Goal: Task Accomplishment & Management: Use online tool/utility

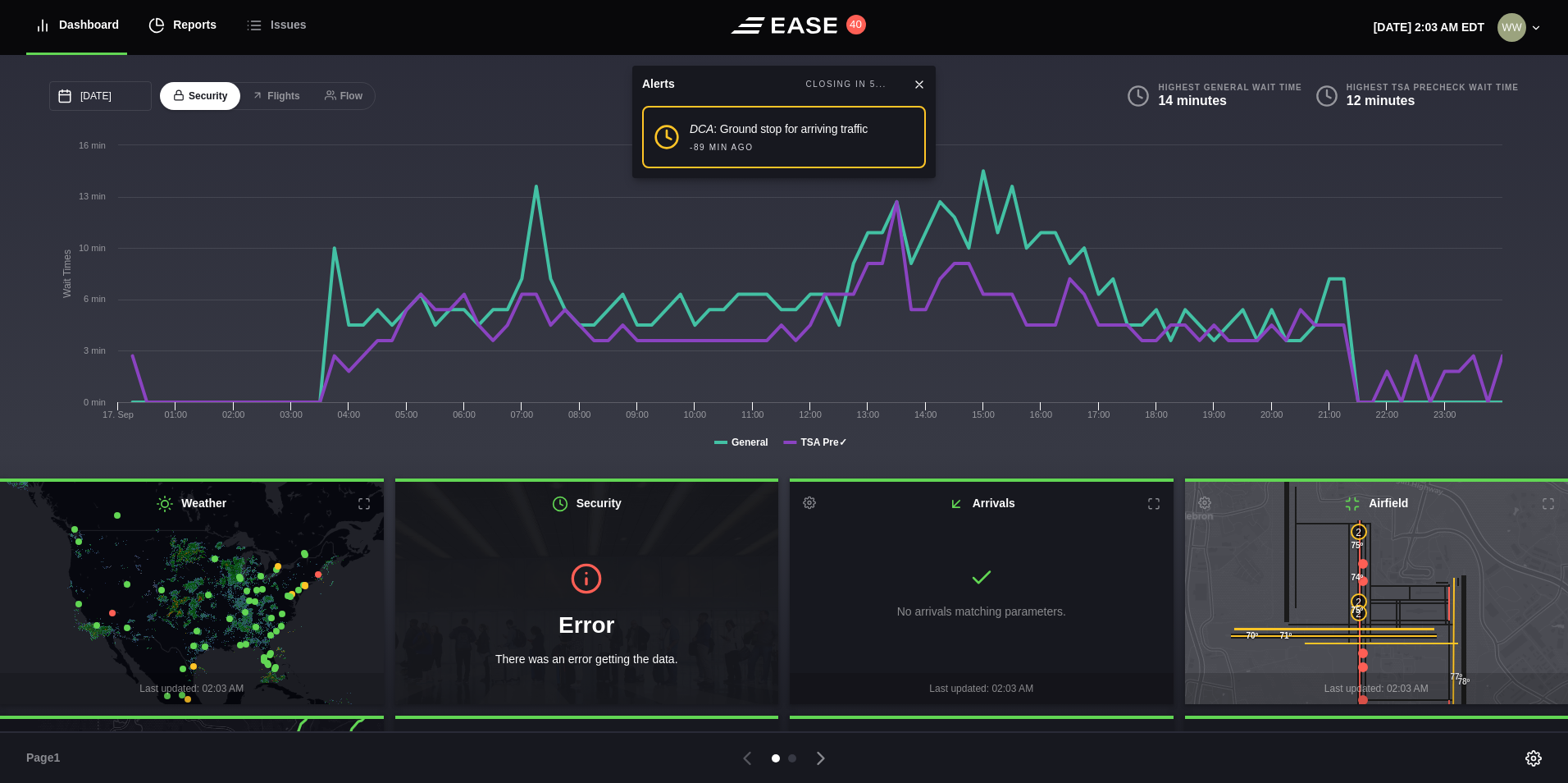
click at [165, 20] on div "Reports" at bounding box center [182, 24] width 69 height 55
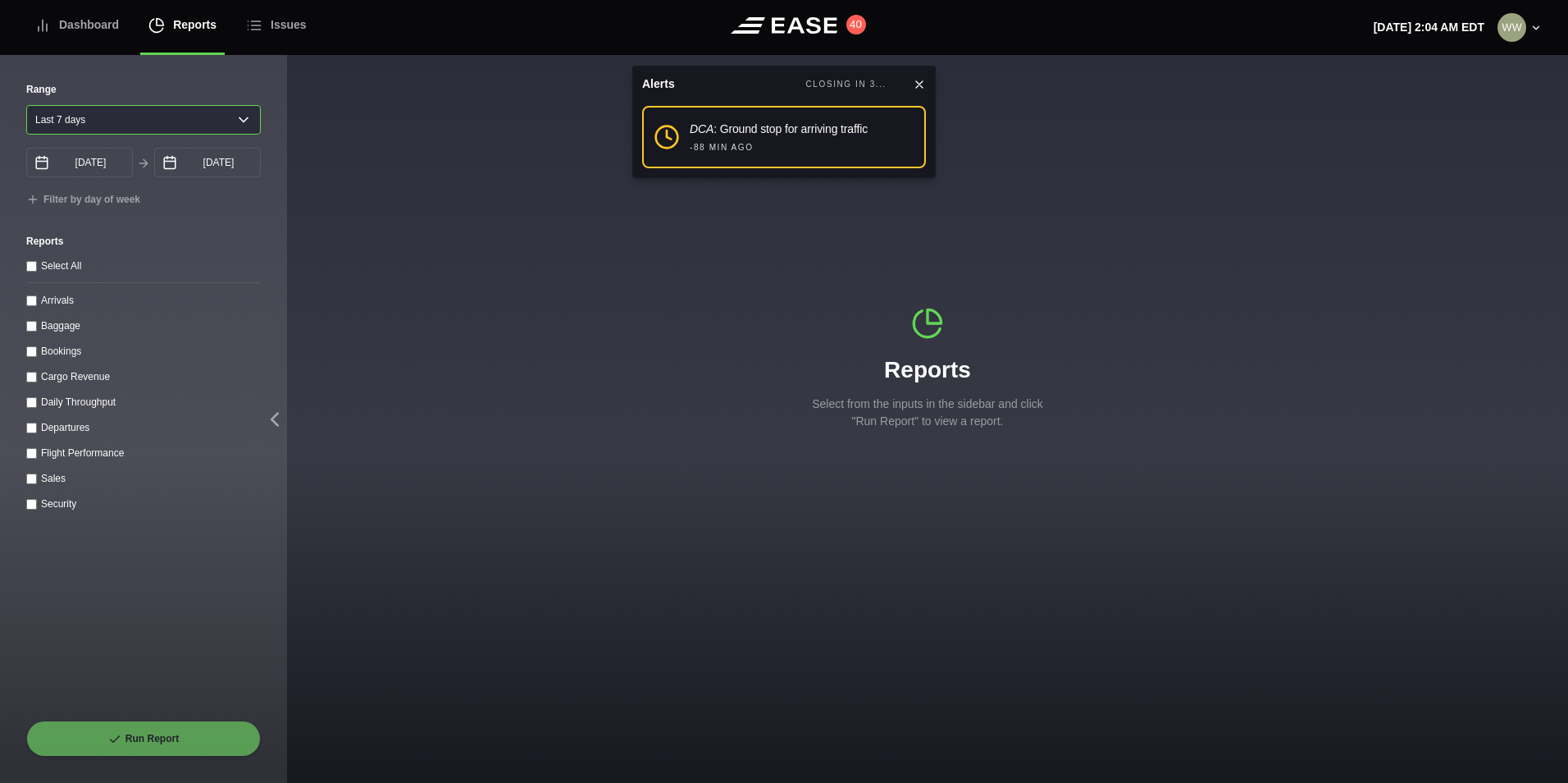
click at [129, 113] on select "Yesterday Last 7 days Last 14 days Last 30 days Last 6 weeks" at bounding box center [144, 119] width 235 height 29
select select "1"
click at [26, 105] on select "Yesterday Last 7 days Last 14 days Last 30 days Last 6 weeks" at bounding box center [144, 119] width 235 height 29
type input "09/17/2025"
click at [29, 300] on input "Arrivals" at bounding box center [31, 300] width 10 height 10
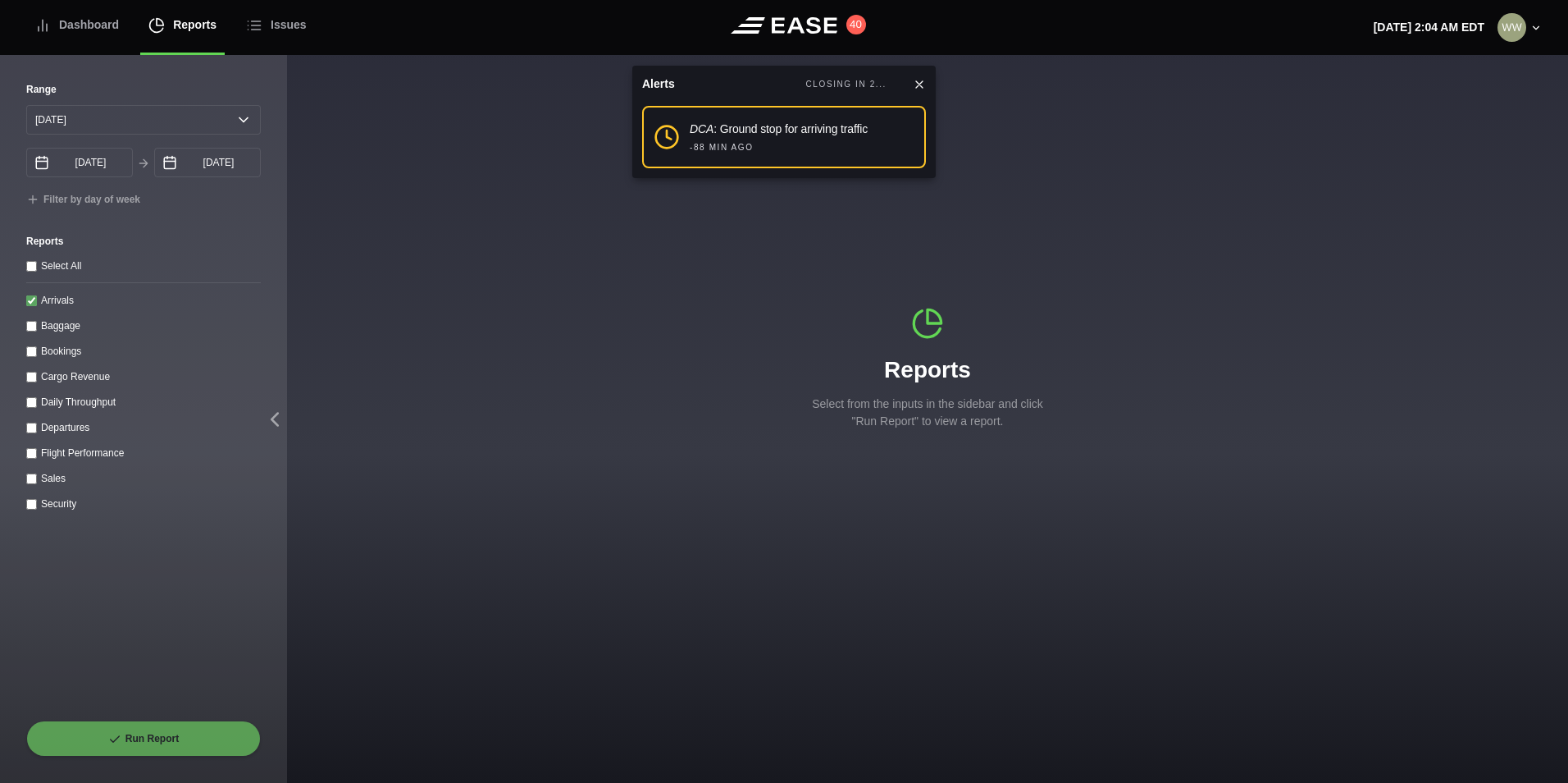
checkbox input "true"
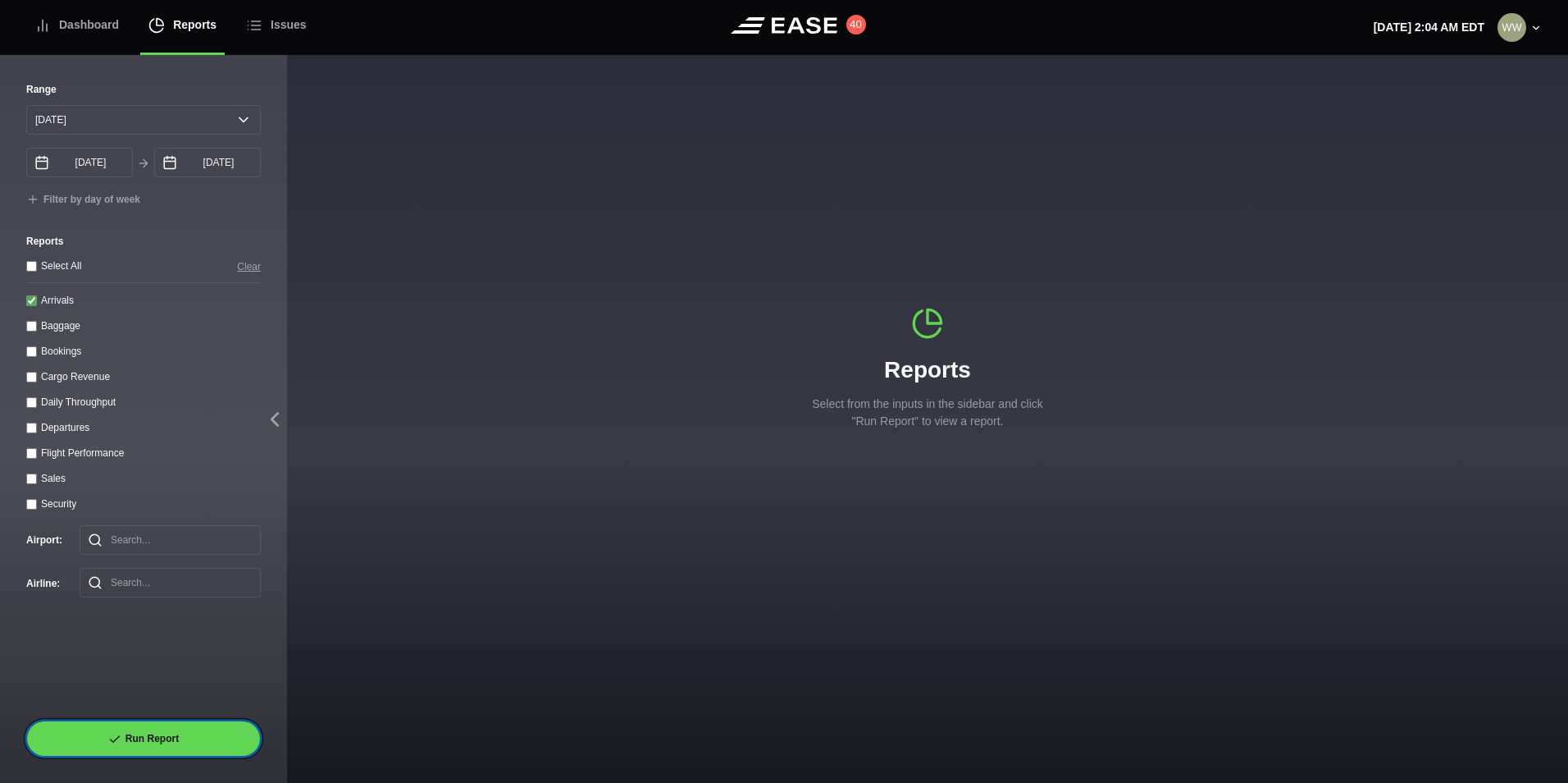
click at [160, 744] on button "Run Report" at bounding box center [144, 738] width 235 height 36
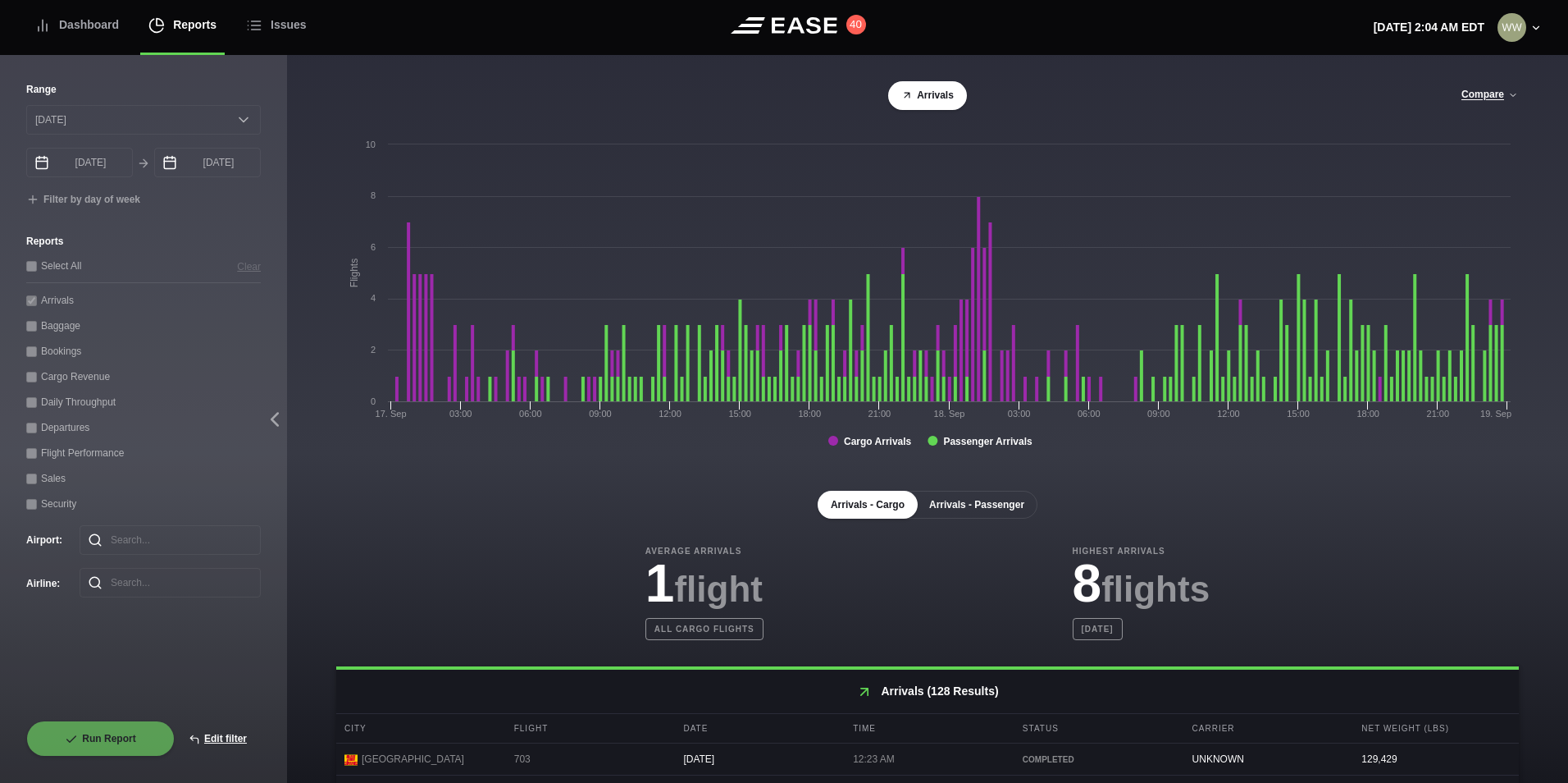
click at [997, 517] on button "Arrivals - Passenger" at bounding box center [976, 505] width 121 height 28
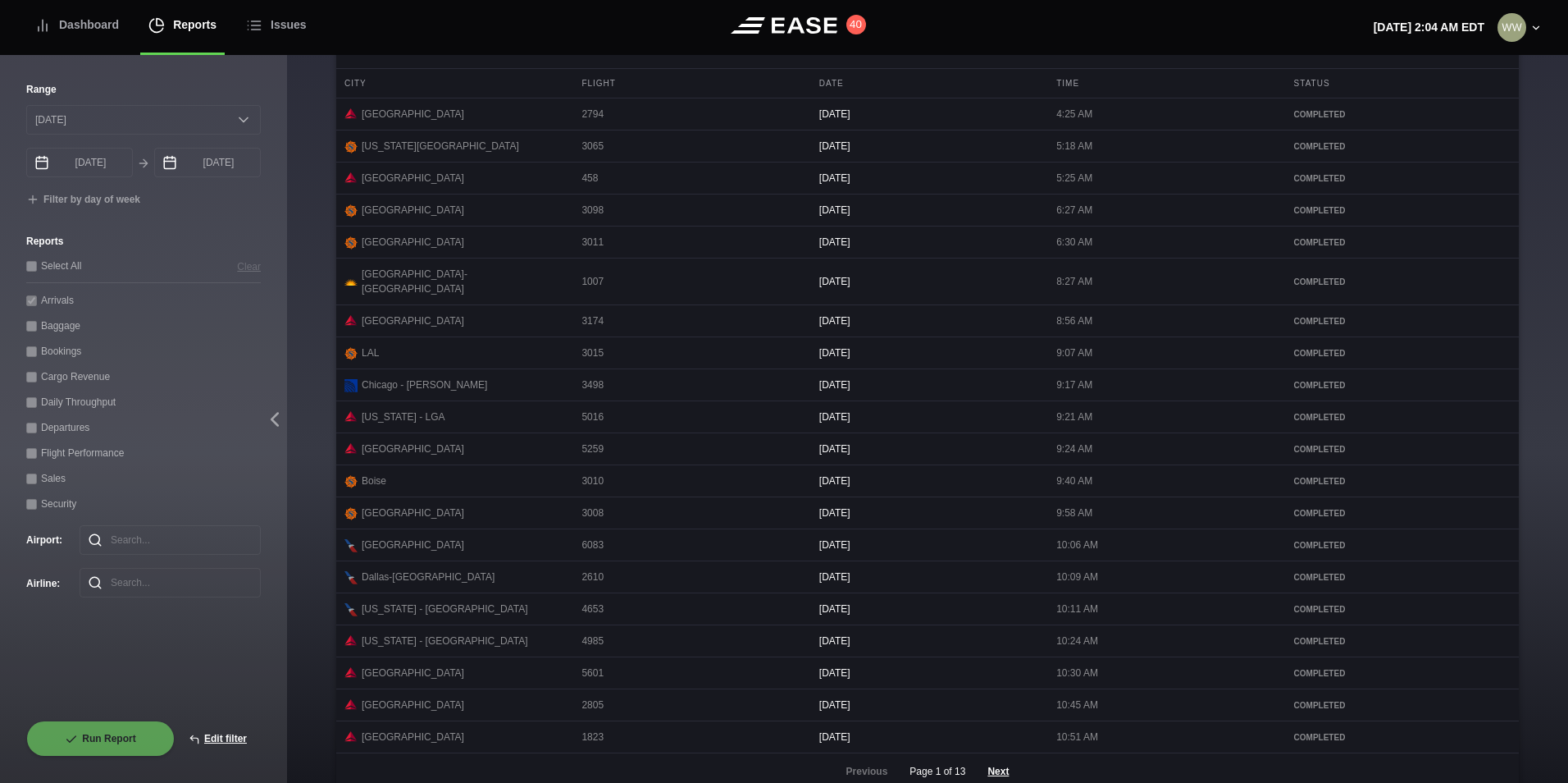
scroll to position [656, 0]
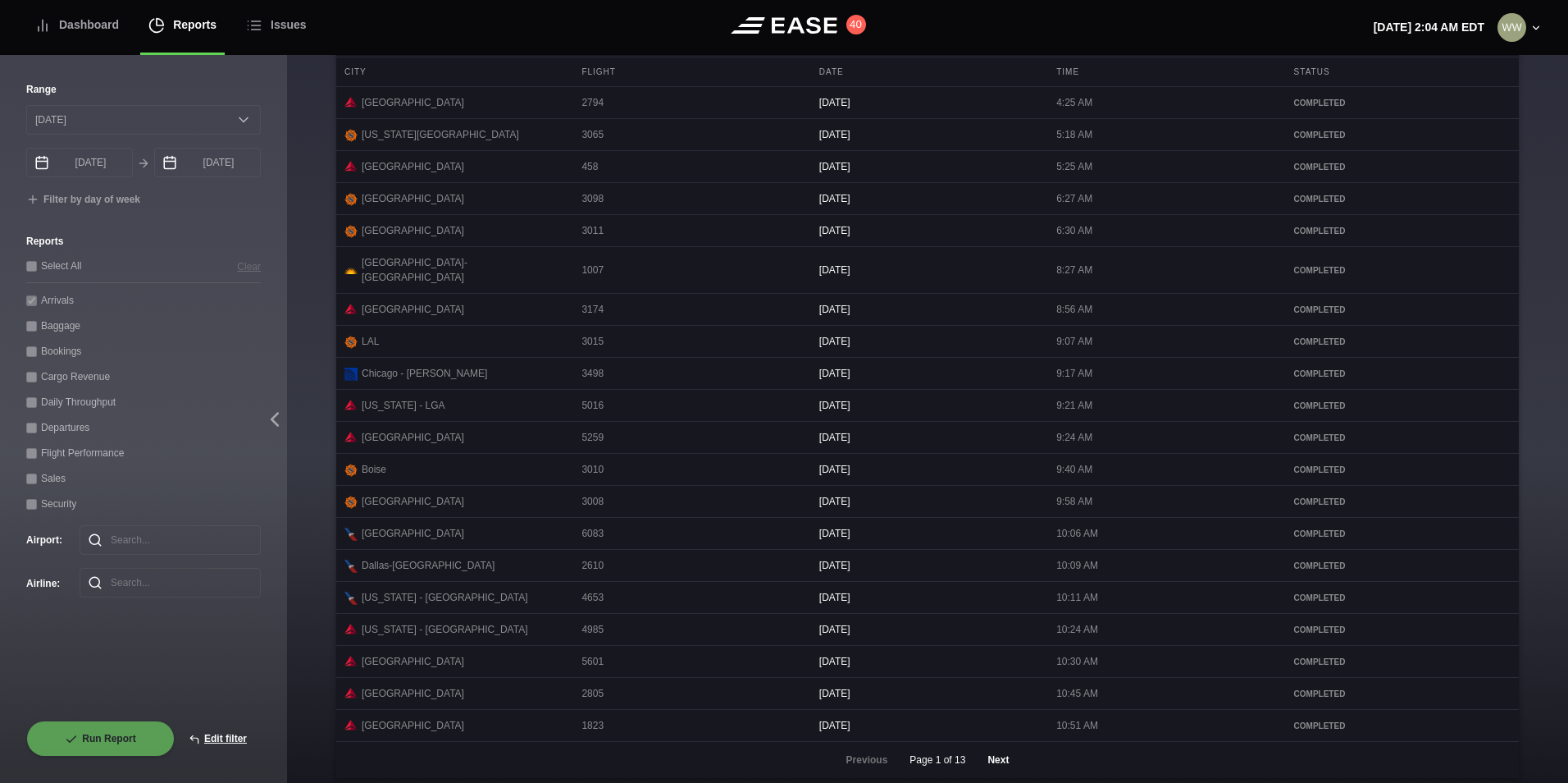
click at [986, 771] on button "Next" at bounding box center [997, 760] width 49 height 36
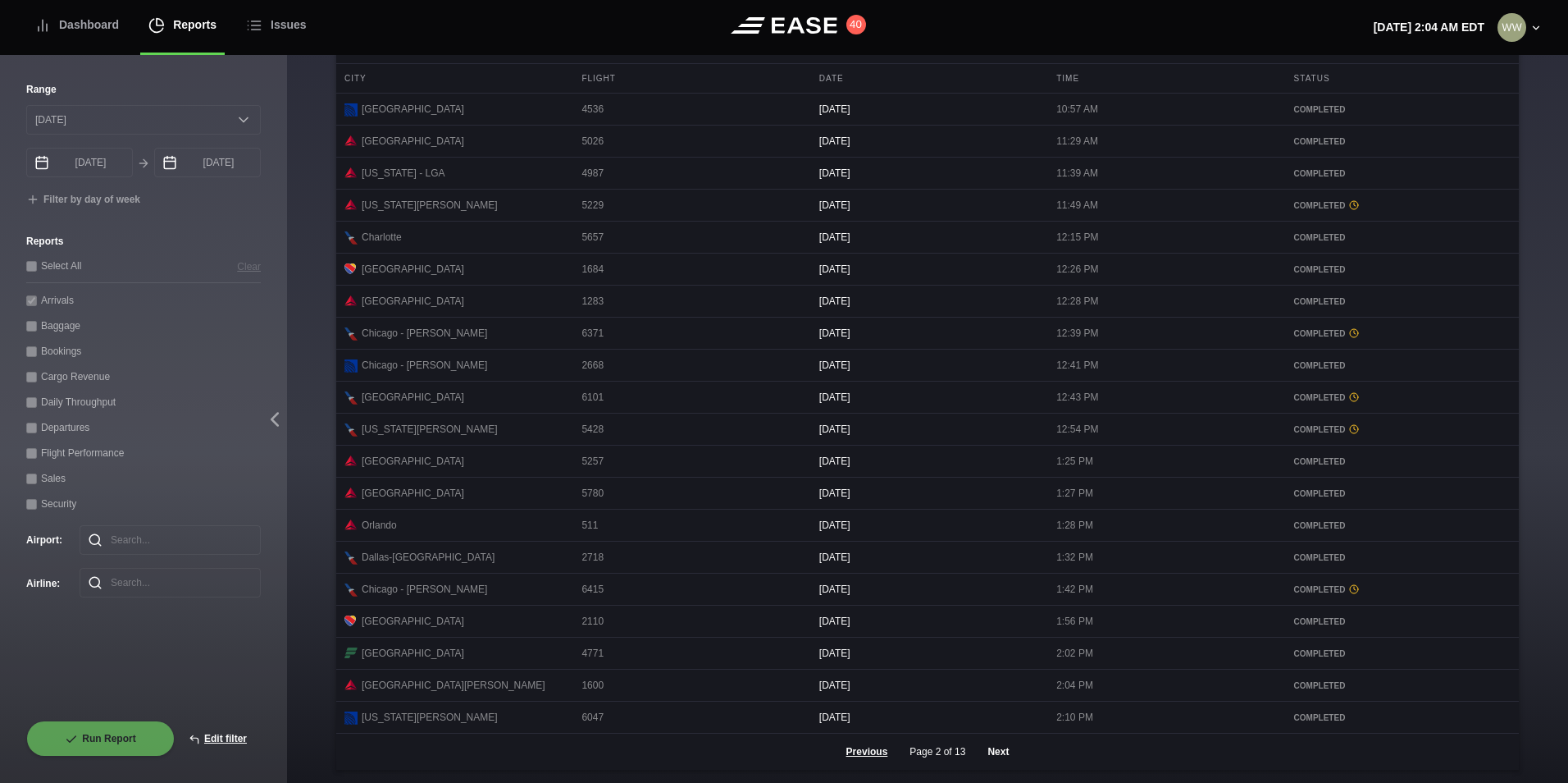
click at [988, 770] on button "Next" at bounding box center [997, 751] width 49 height 36
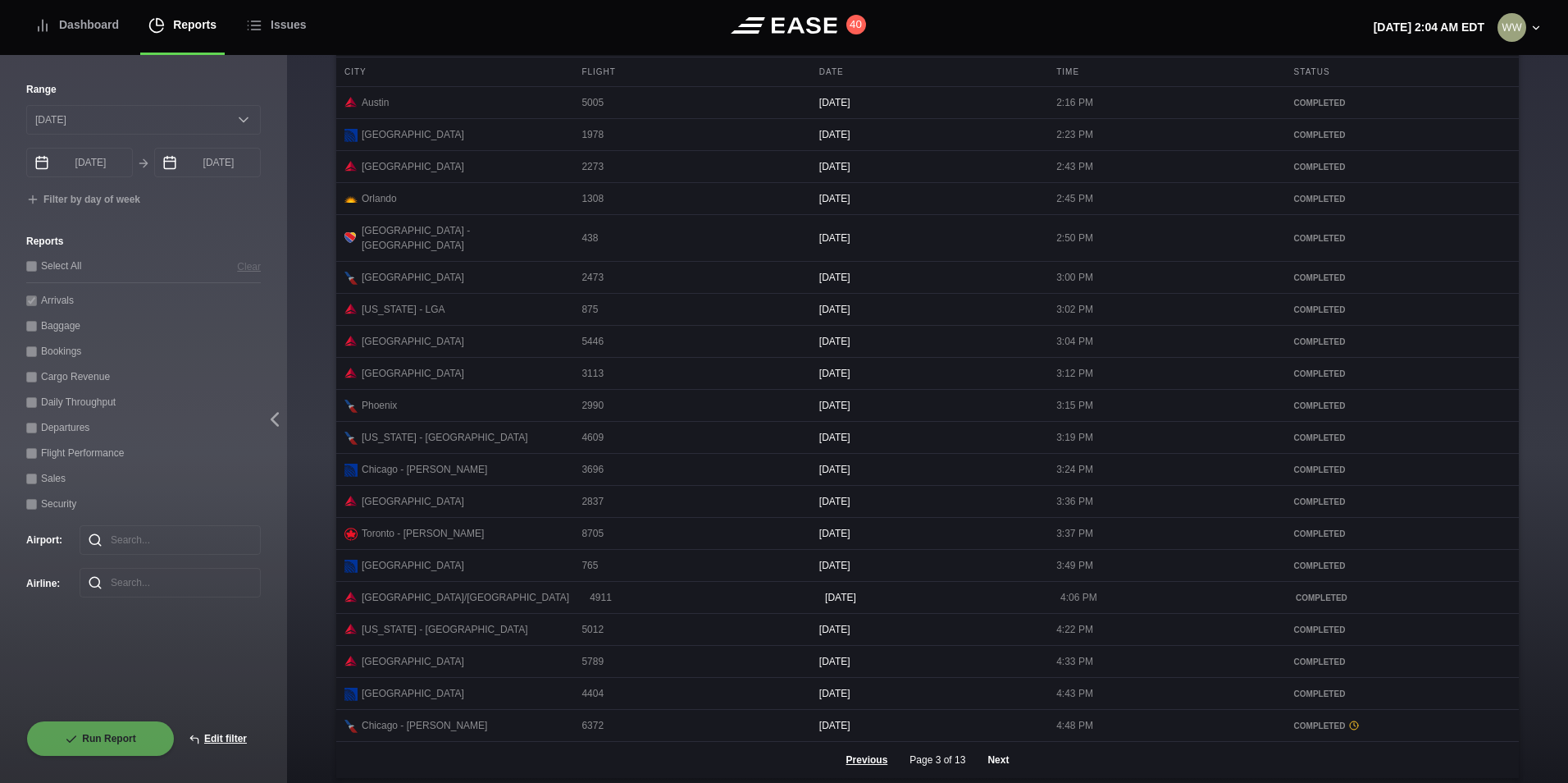
click at [999, 769] on button "Next" at bounding box center [997, 760] width 49 height 36
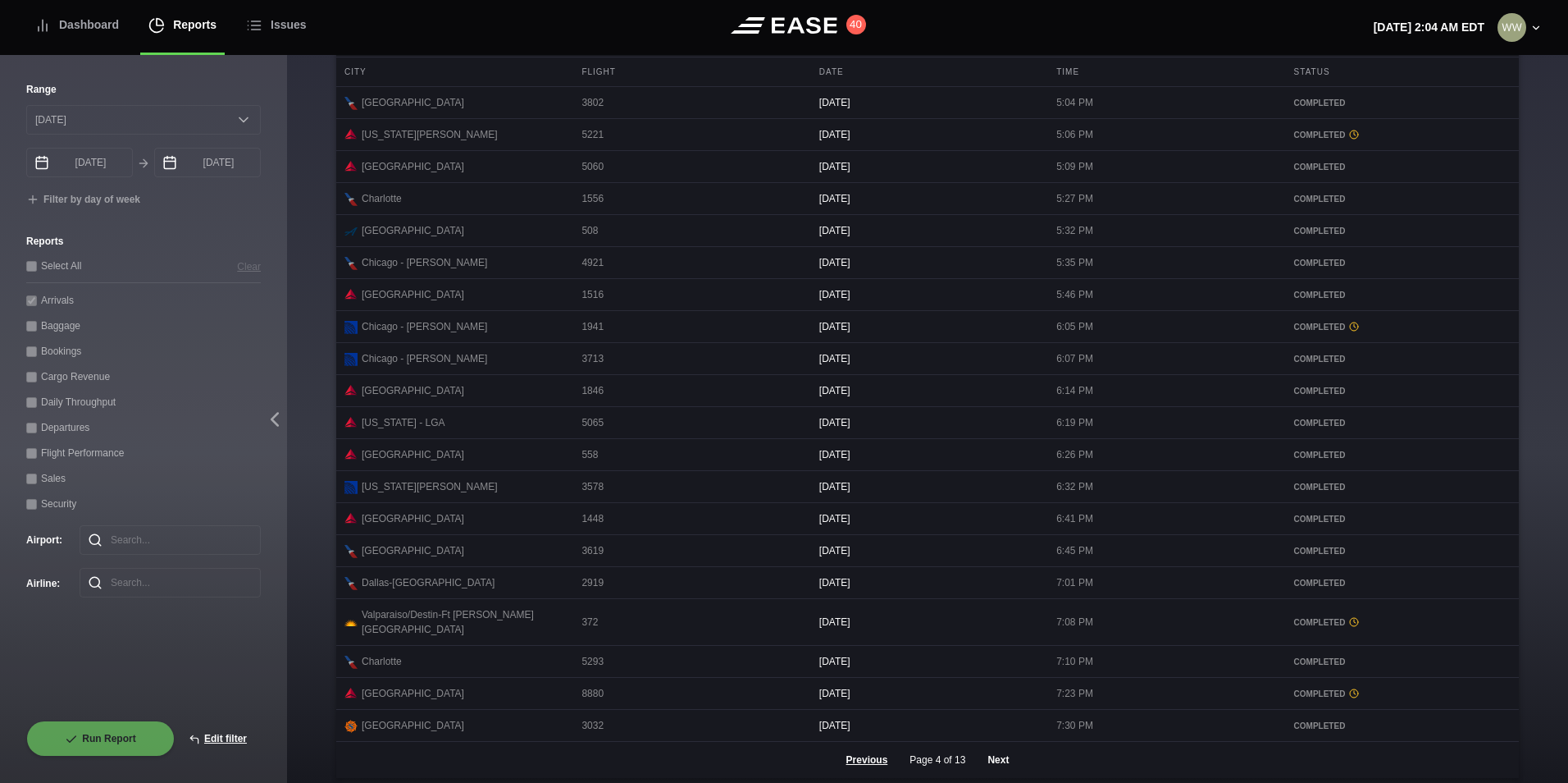
click at [994, 766] on button "Next" at bounding box center [997, 760] width 49 height 36
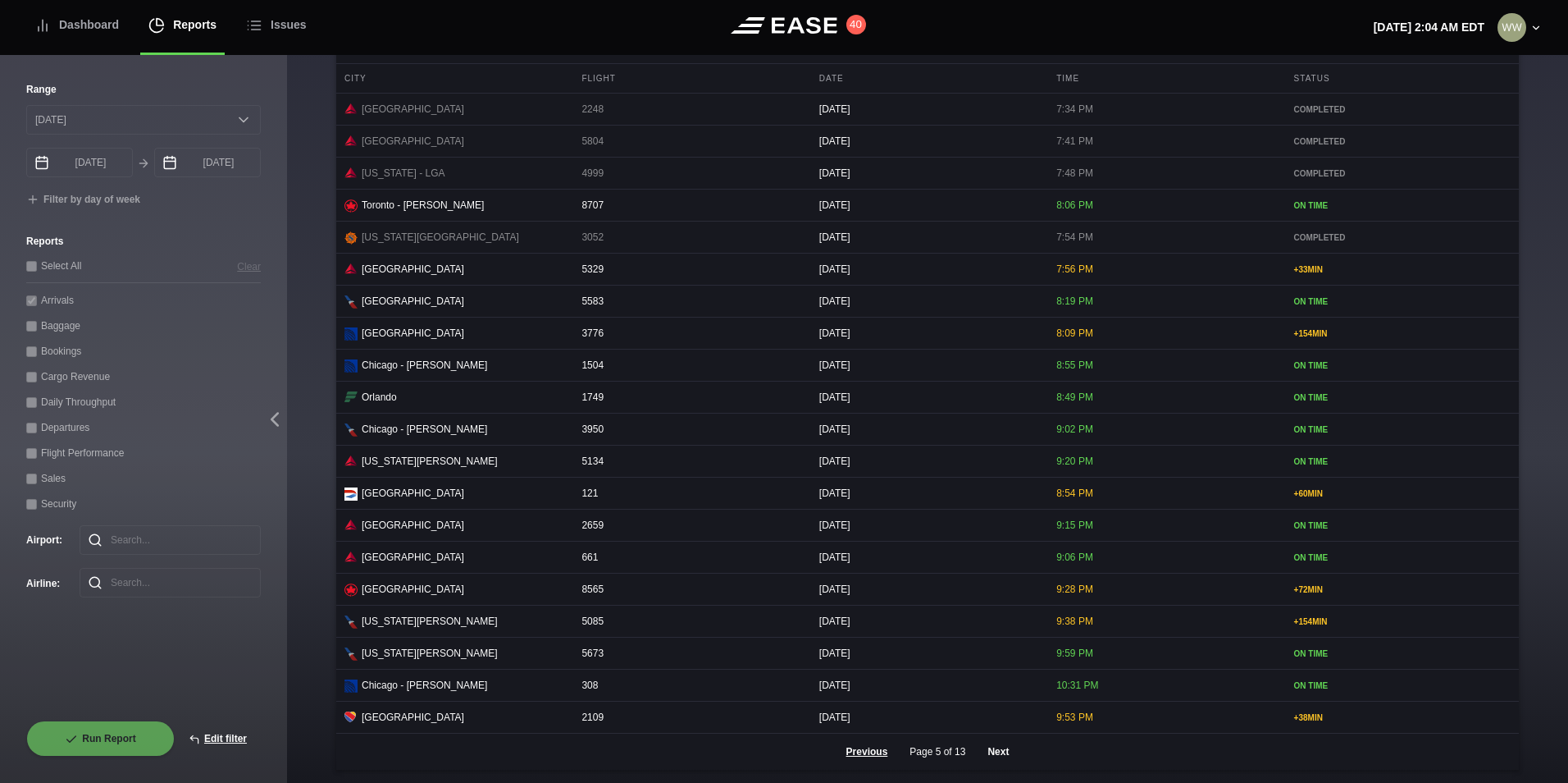
click at [1011, 761] on button "Next" at bounding box center [997, 751] width 49 height 36
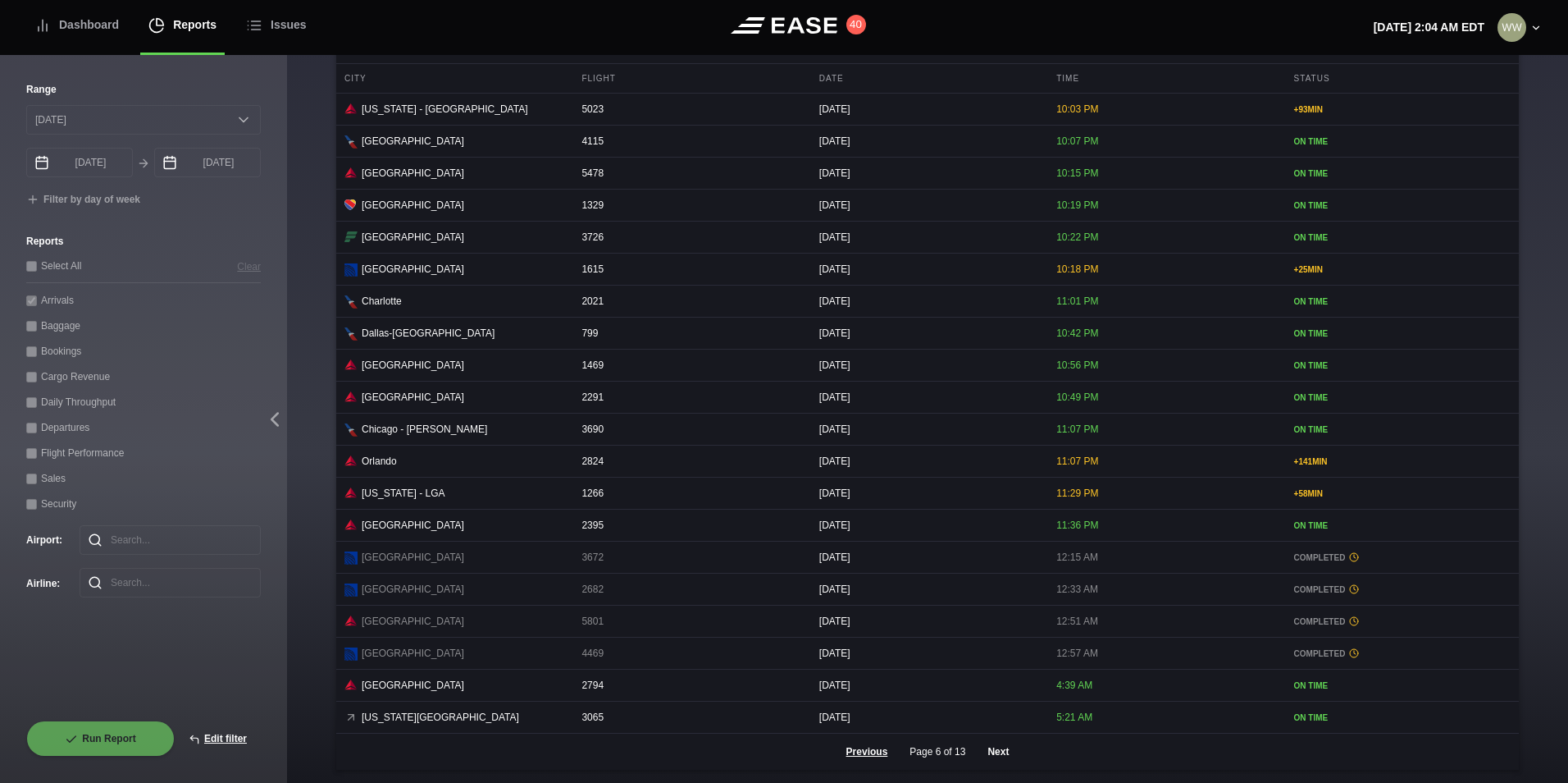
click at [997, 758] on button "Next" at bounding box center [997, 751] width 49 height 36
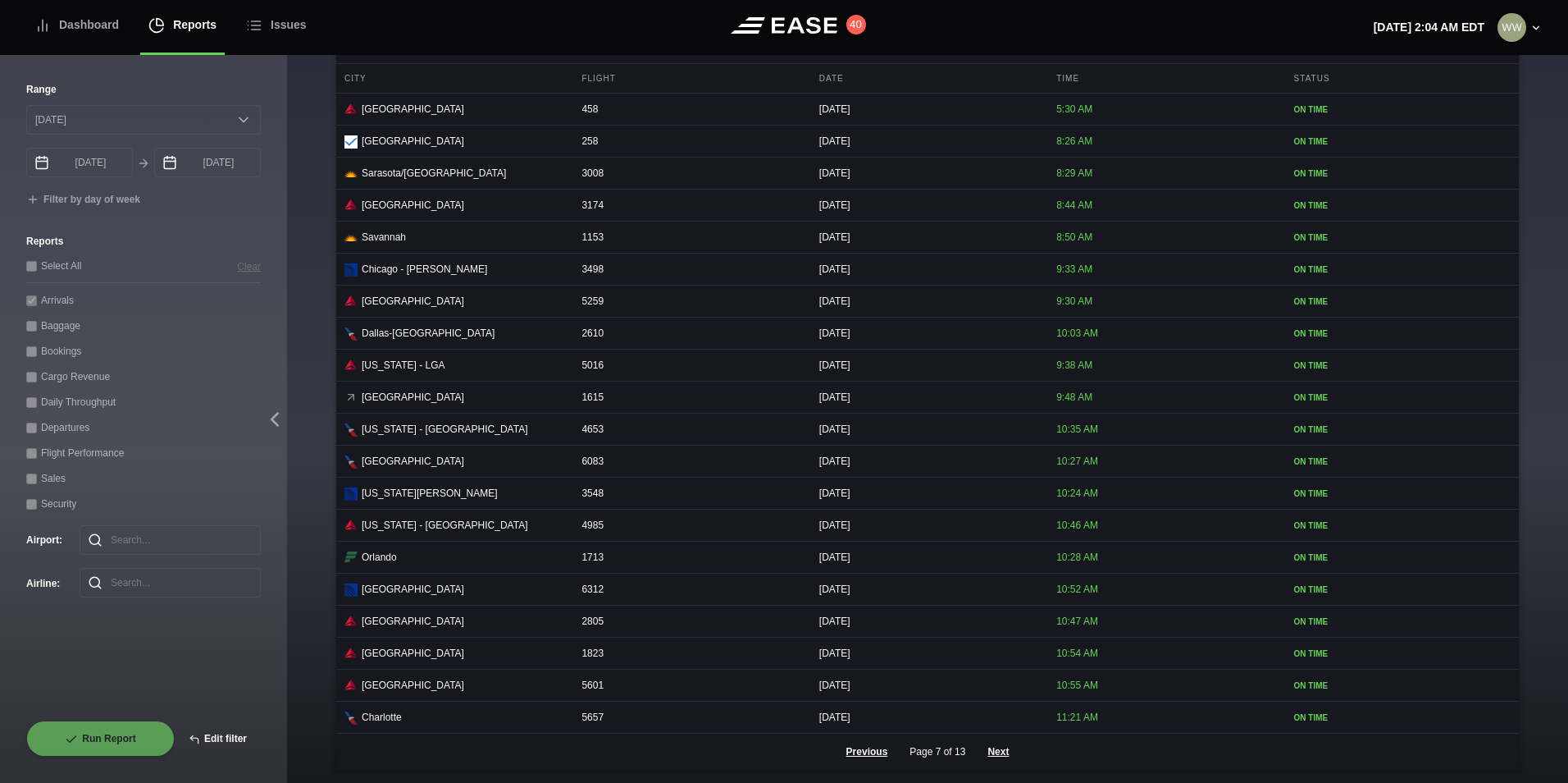
click at [212, 730] on button "Edit filter" at bounding box center [218, 738] width 86 height 36
select select "0"
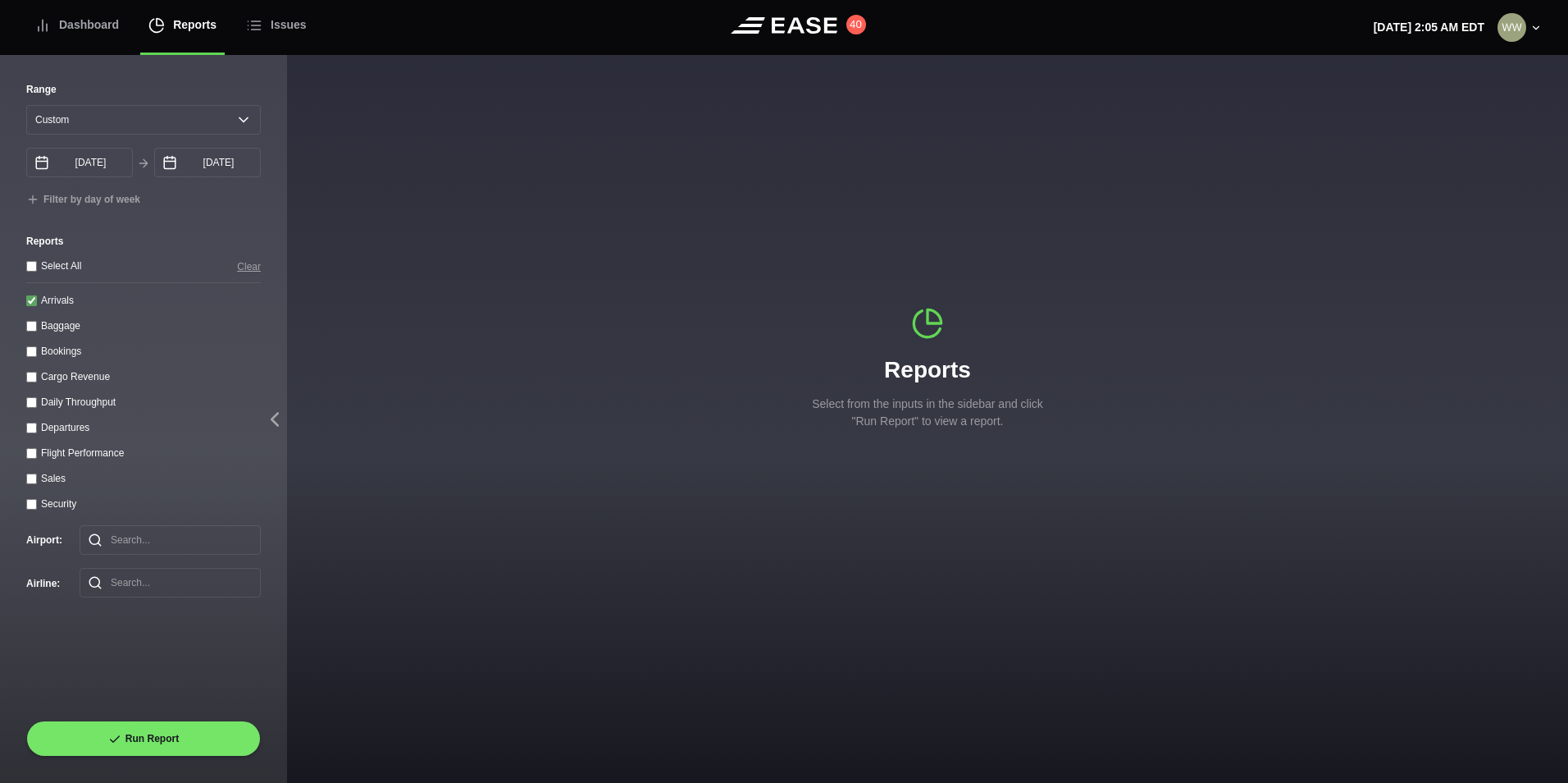
click at [31, 306] on input "Arrivals" at bounding box center [31, 300] width 10 height 10
checkbox input "false"
click at [35, 425] on div "Departures" at bounding box center [144, 427] width 235 height 17
click at [32, 433] on input "Departures" at bounding box center [31, 427] width 10 height 10
checkbox input "true"
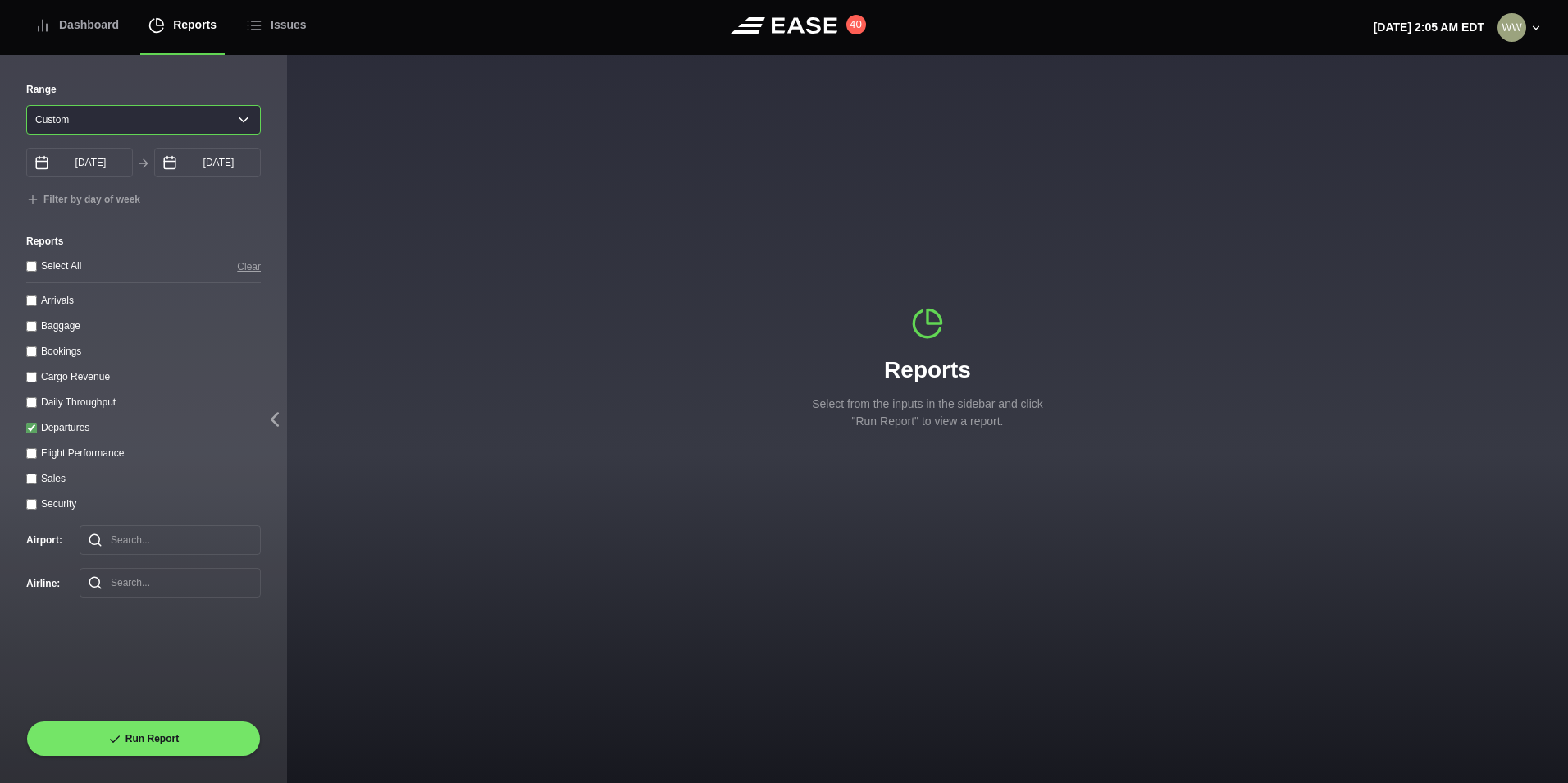
click at [129, 114] on select "Yesterday Last 7 days Last 14 days Last 30 days Last 6 weeks Custom" at bounding box center [144, 119] width 235 height 29
select select "1"
click at [26, 105] on select "Yesterday Last 7 days Last 14 days Last 30 days Last 6 weeks Custom" at bounding box center [144, 119] width 235 height 29
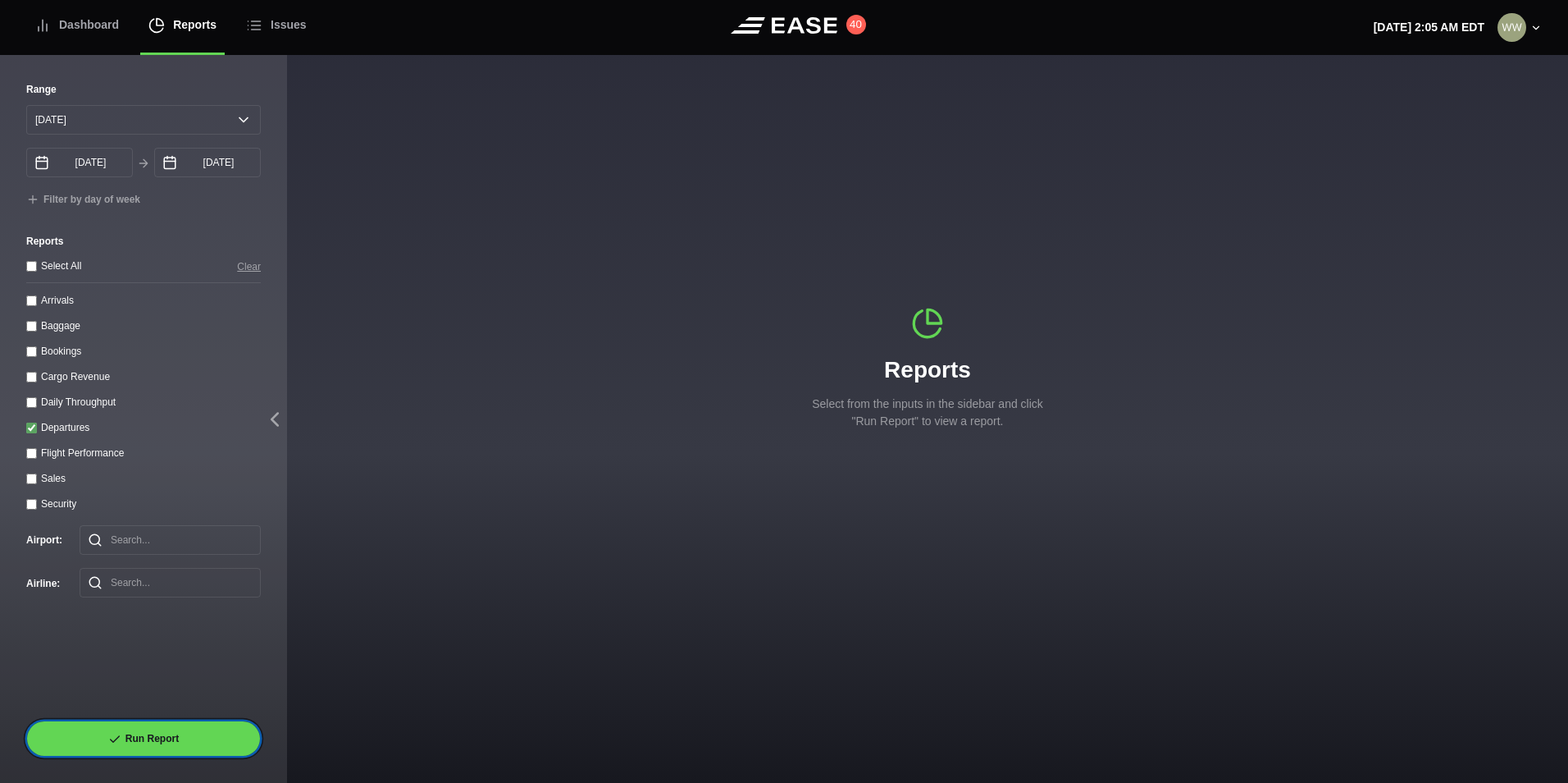
click at [162, 727] on button "Run Report" at bounding box center [144, 738] width 235 height 36
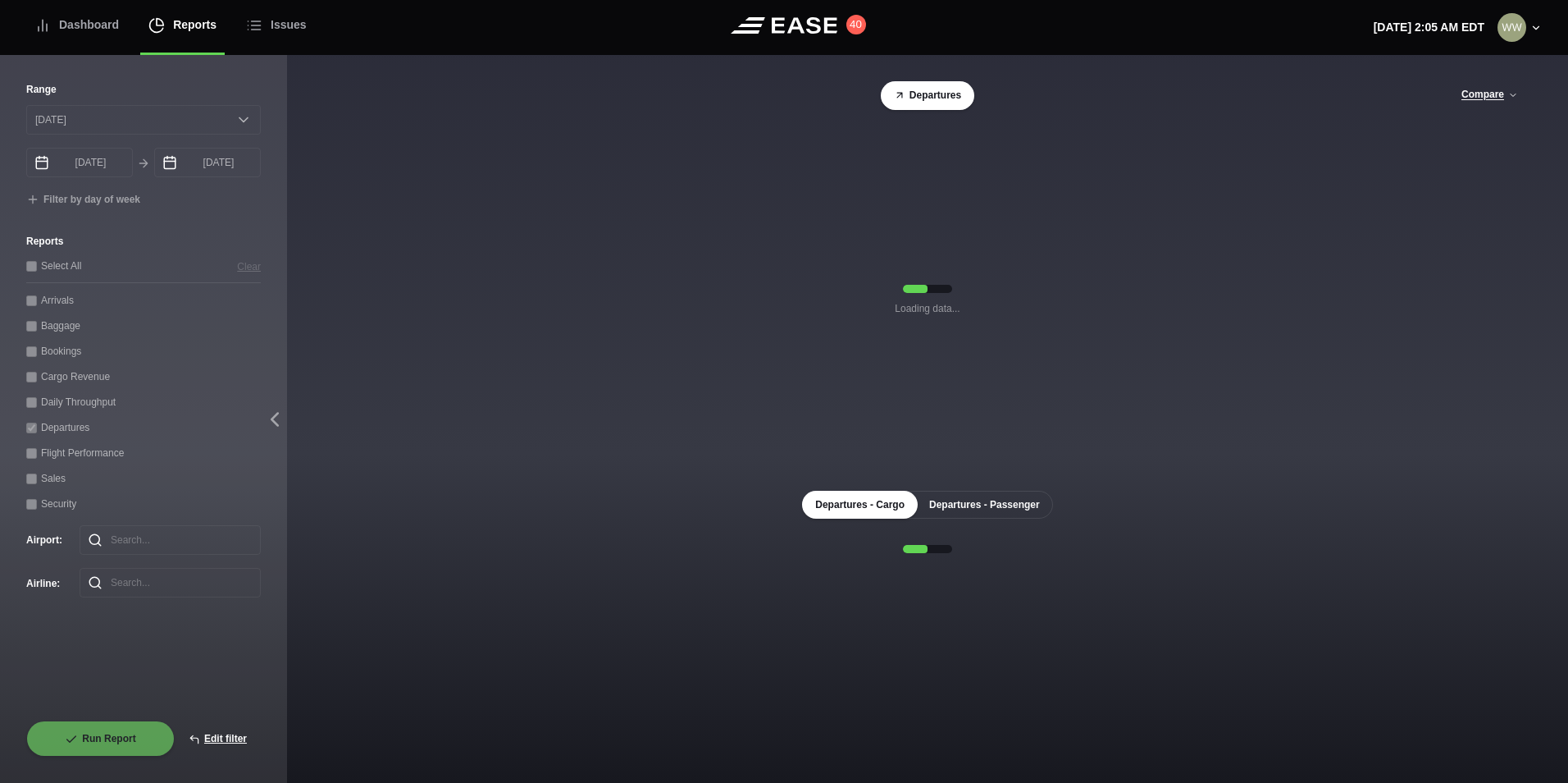
click at [970, 504] on button "Departures - Passenger" at bounding box center [984, 505] width 137 height 28
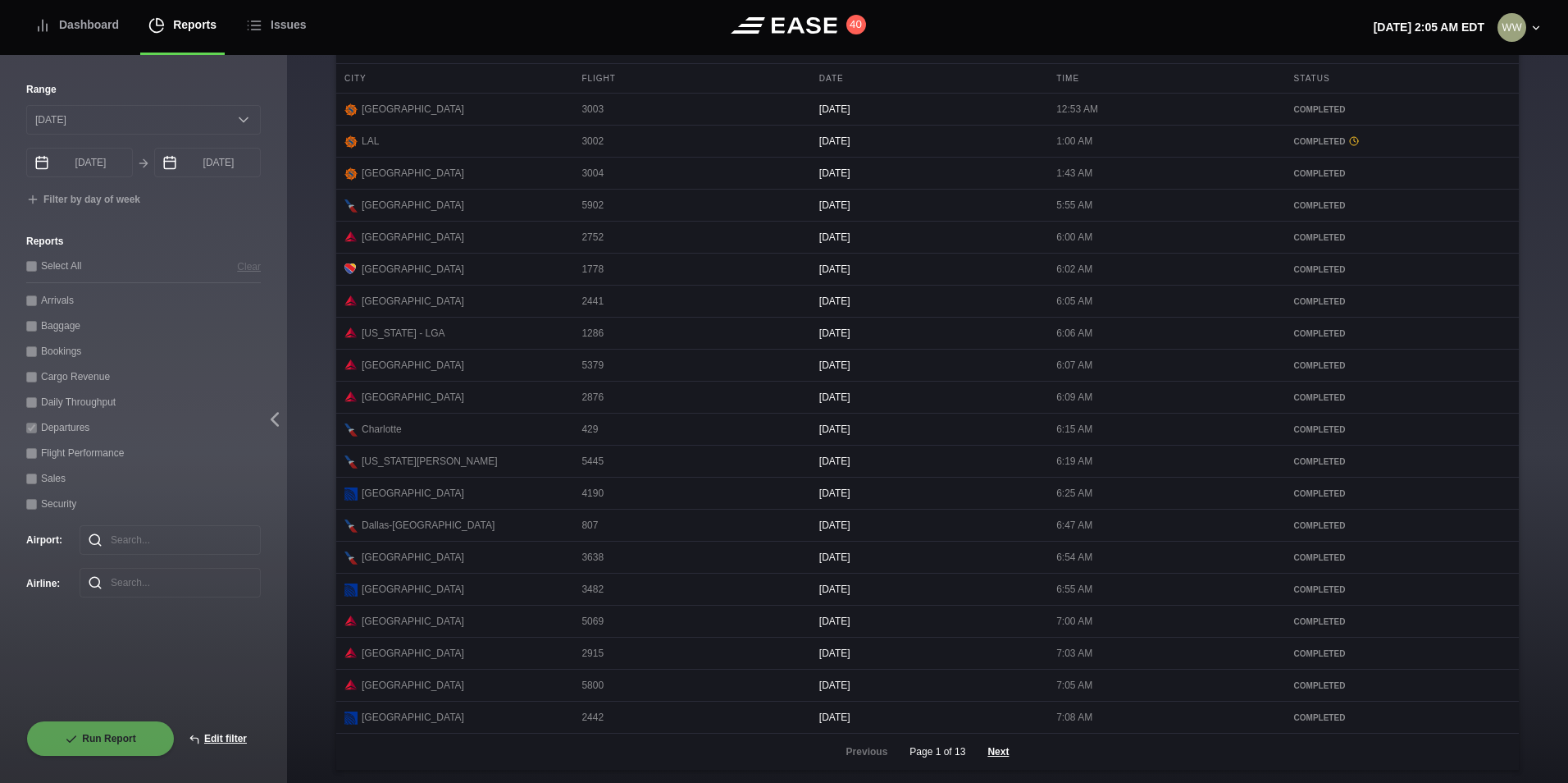
scroll to position [656, 0]
click at [995, 766] on button "Next" at bounding box center [997, 751] width 49 height 36
click at [985, 767] on button "Next" at bounding box center [997, 751] width 49 height 36
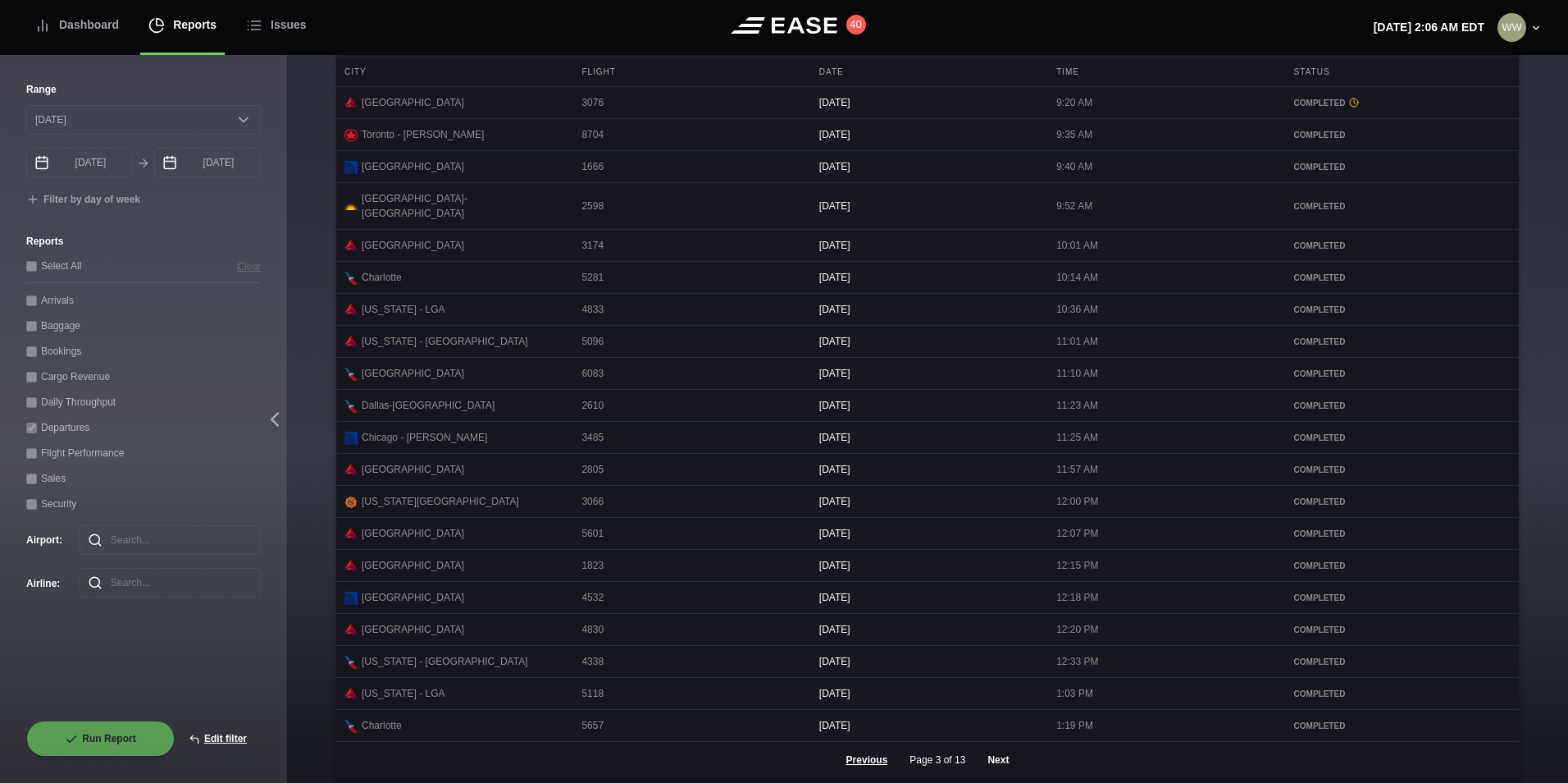
click at [1003, 761] on button "Next" at bounding box center [997, 760] width 49 height 36
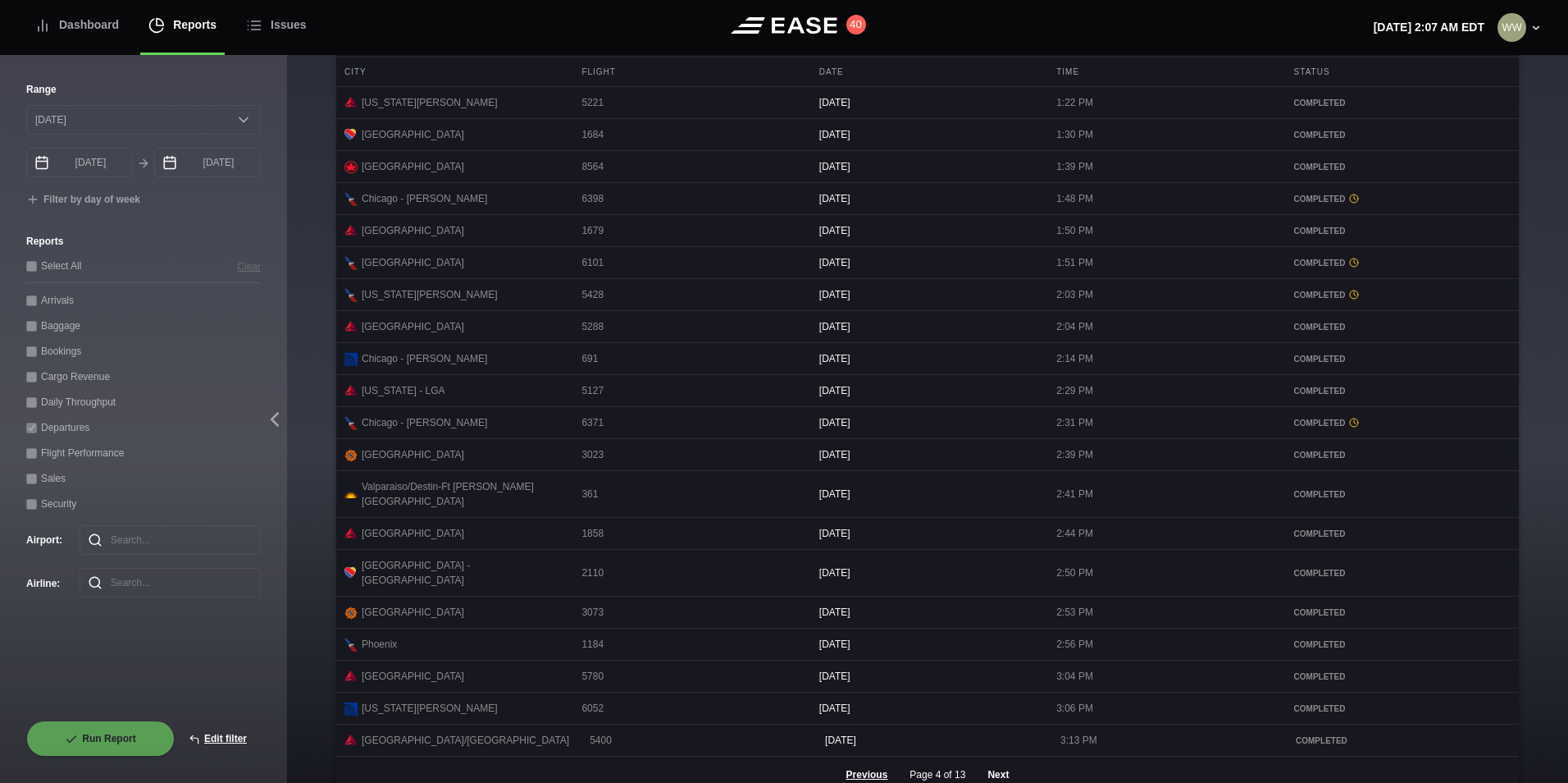
click at [987, 771] on button "Next" at bounding box center [997, 775] width 49 height 36
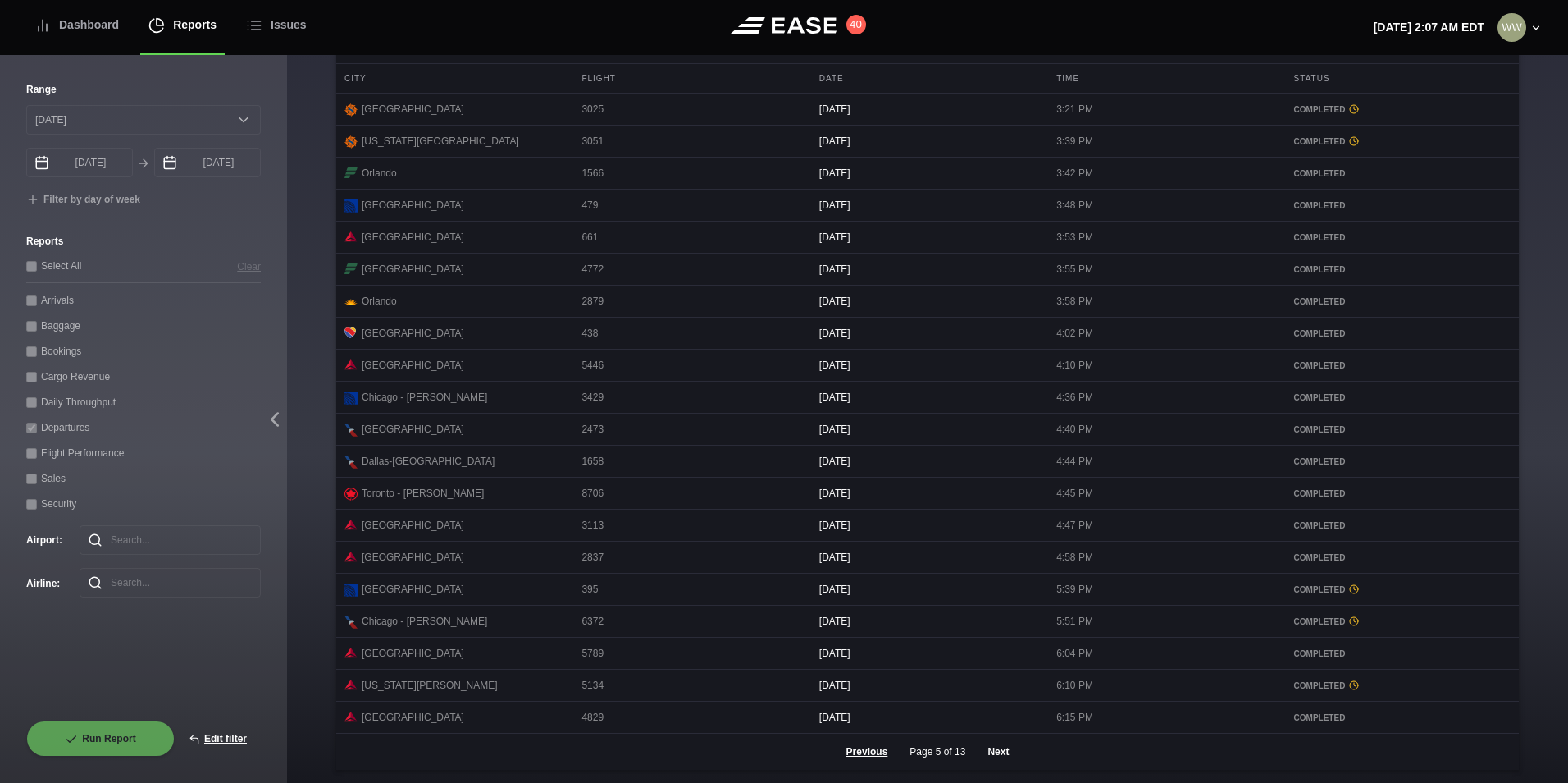
click at [1001, 770] on button "Next" at bounding box center [997, 751] width 49 height 36
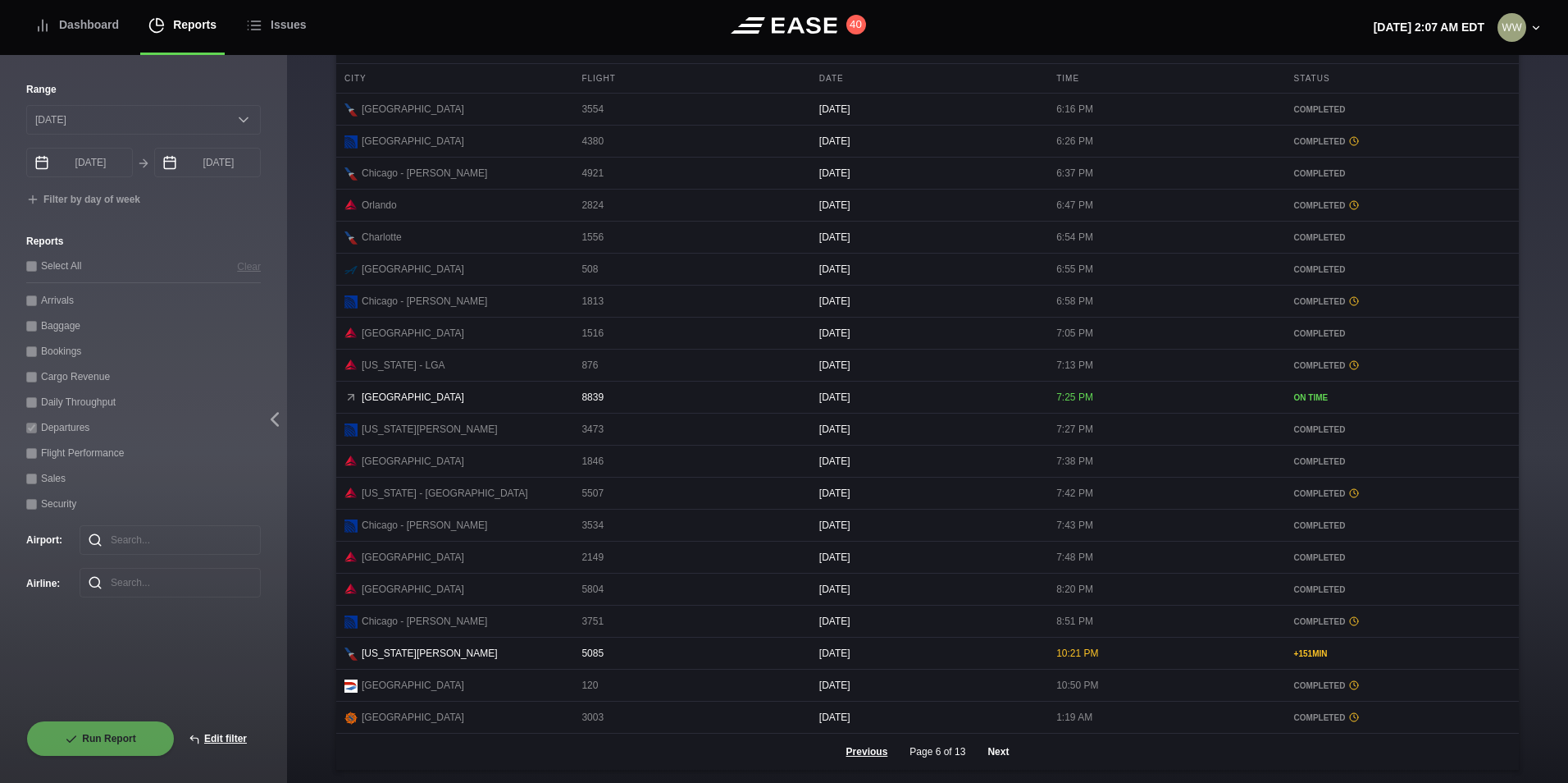
click at [1000, 763] on button "Next" at bounding box center [997, 751] width 49 height 36
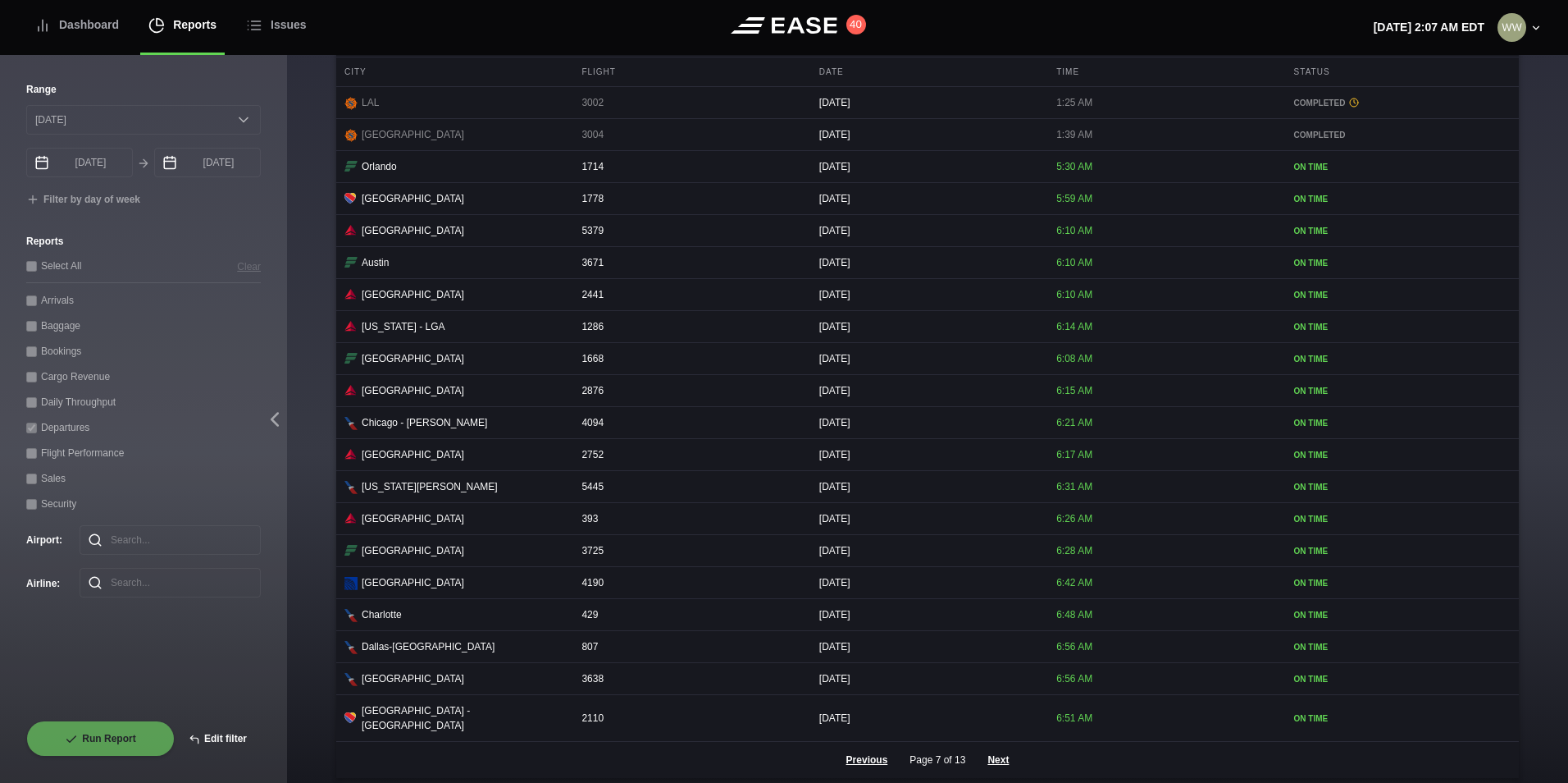
click at [231, 743] on button "Edit filter" at bounding box center [218, 738] width 86 height 36
select select "0"
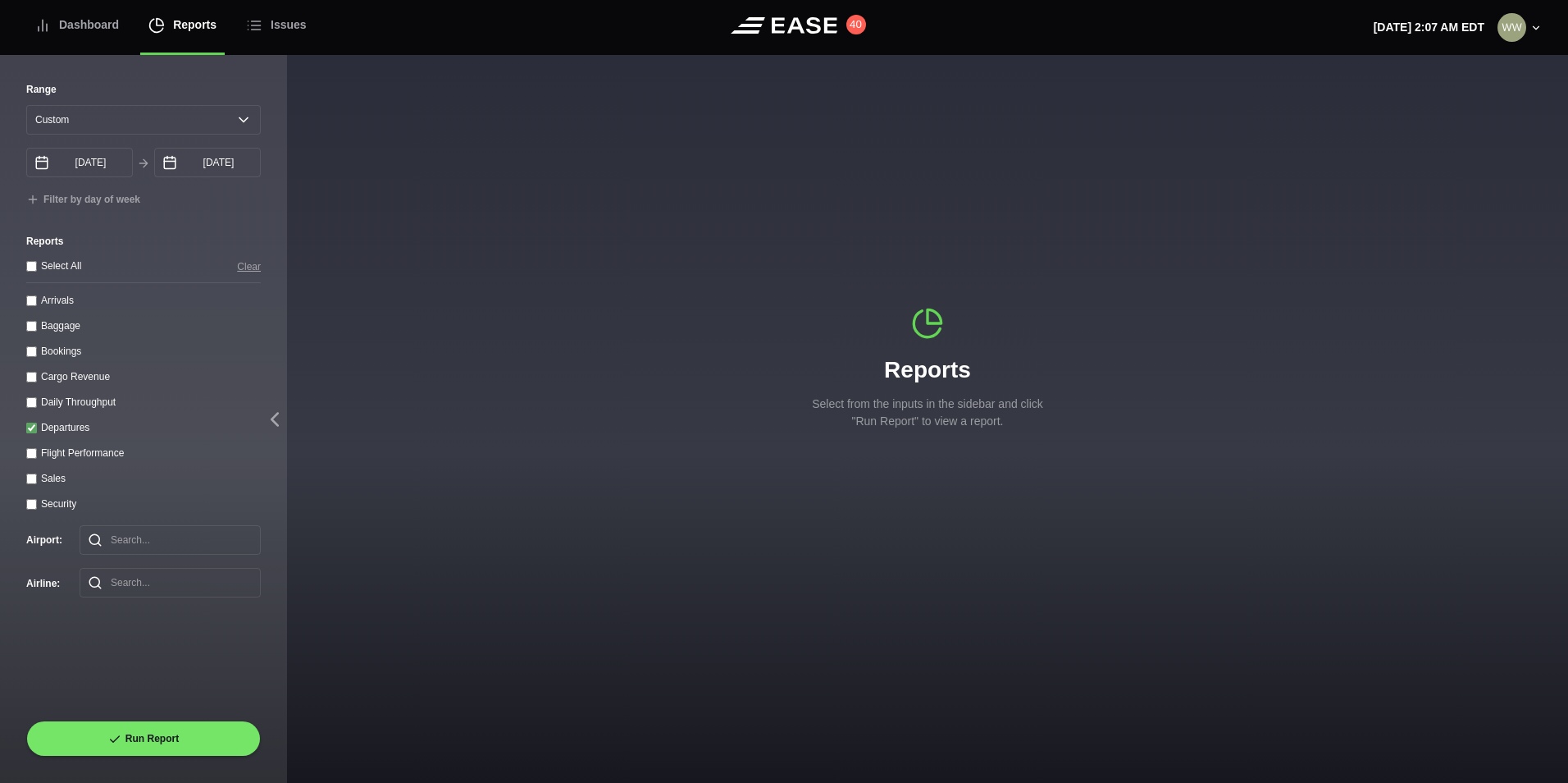
click at [29, 428] on input "Departures" at bounding box center [31, 427] width 10 height 10
checkbox input "false"
click at [31, 402] on throughput "Daily Throughput" at bounding box center [31, 402] width 10 height 10
checkbox throughput "true"
click at [140, 117] on select "Yesterday Last 7 days Last 14 days Last 30 days Last 6 weeks Custom" at bounding box center [144, 119] width 235 height 29
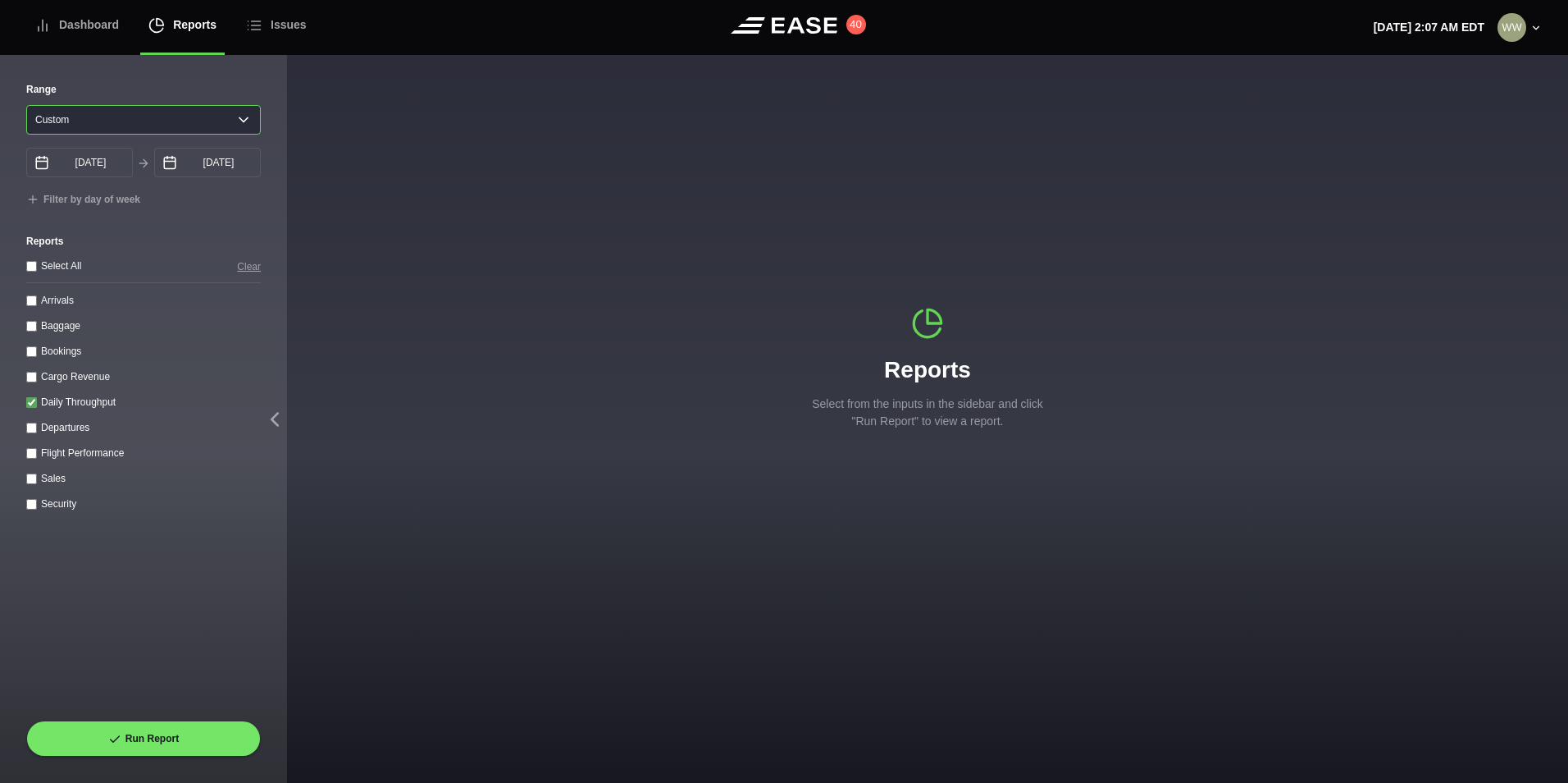
select select "30"
click at [26, 105] on select "Yesterday Last 7 days Last 14 days Last 30 days Last 6 weeks Custom" at bounding box center [144, 119] width 235 height 29
type input "08/19/2025"
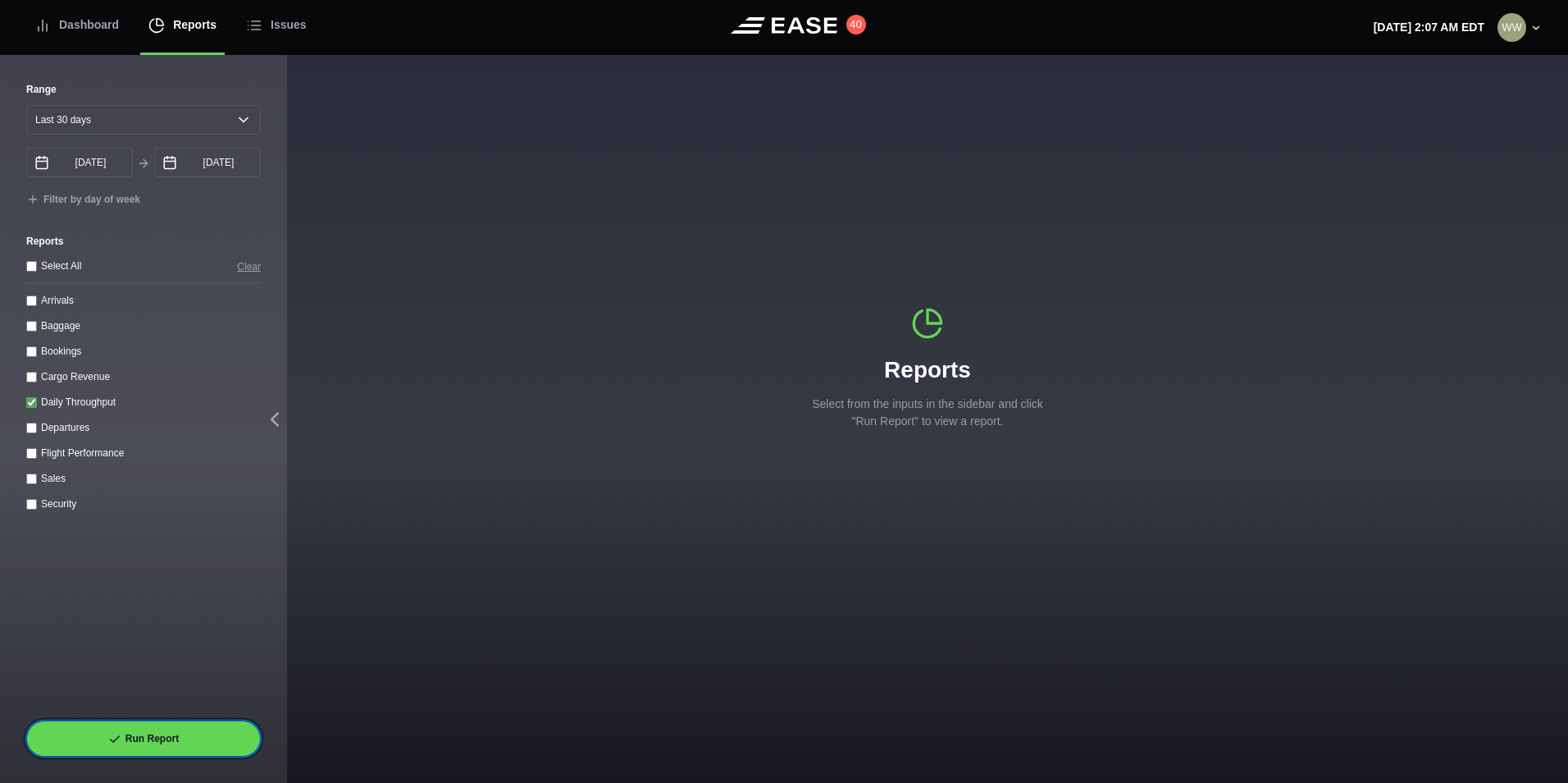
click at [143, 729] on button "Run Report" at bounding box center [144, 738] width 235 height 36
select select "30"
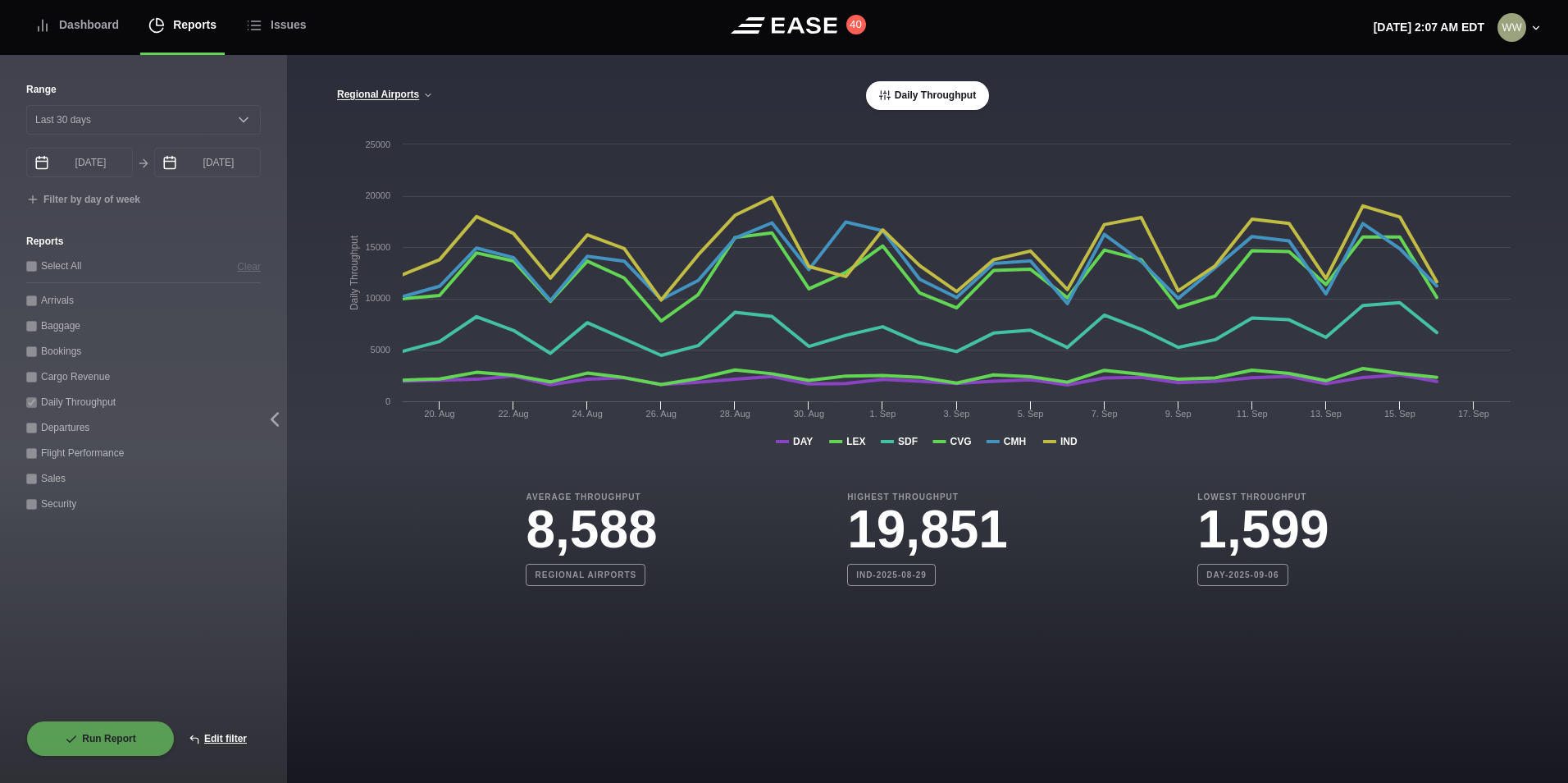
click at [409, 82] on div "Regional Airports Regional Airports CVG Only All Airports Daily Throughput" at bounding box center [927, 96] width 1182 height 29
click at [406, 89] on button "Regional Airports" at bounding box center [385, 95] width 98 height 11
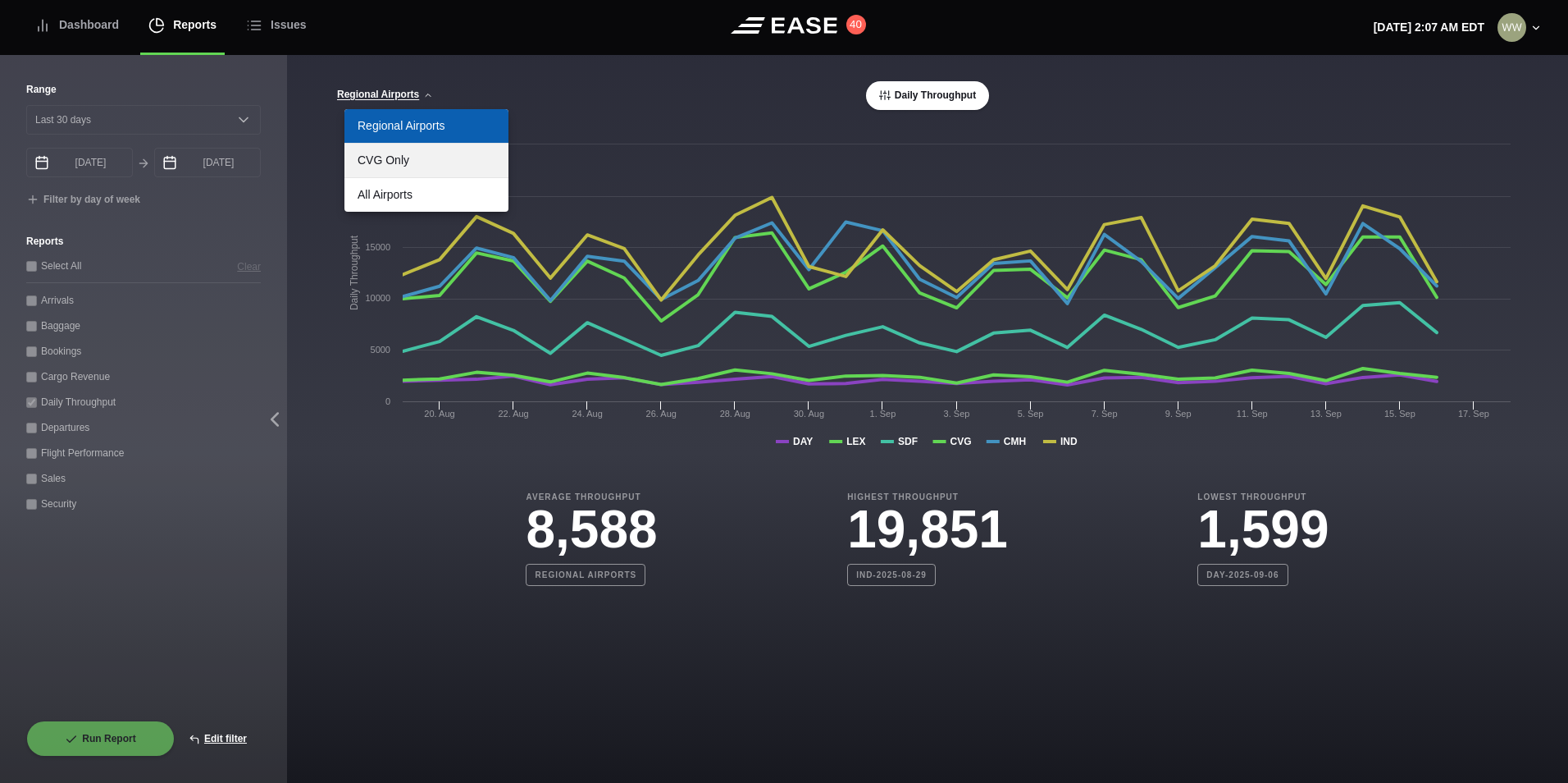
click at [407, 161] on link "CVG Only" at bounding box center [426, 161] width 164 height 34
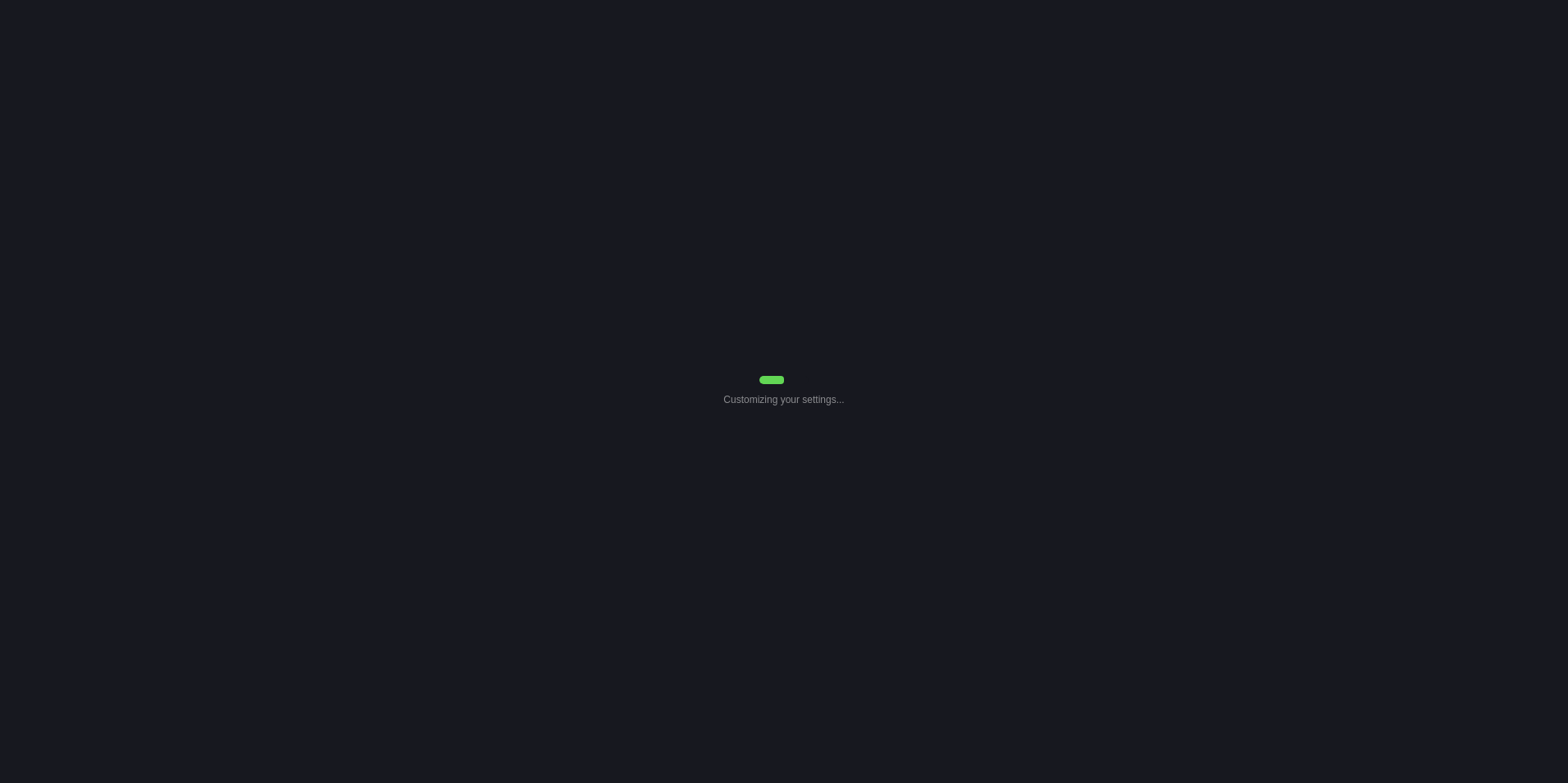
select select "30"
